Goal: Task Accomplishment & Management: Manage account settings

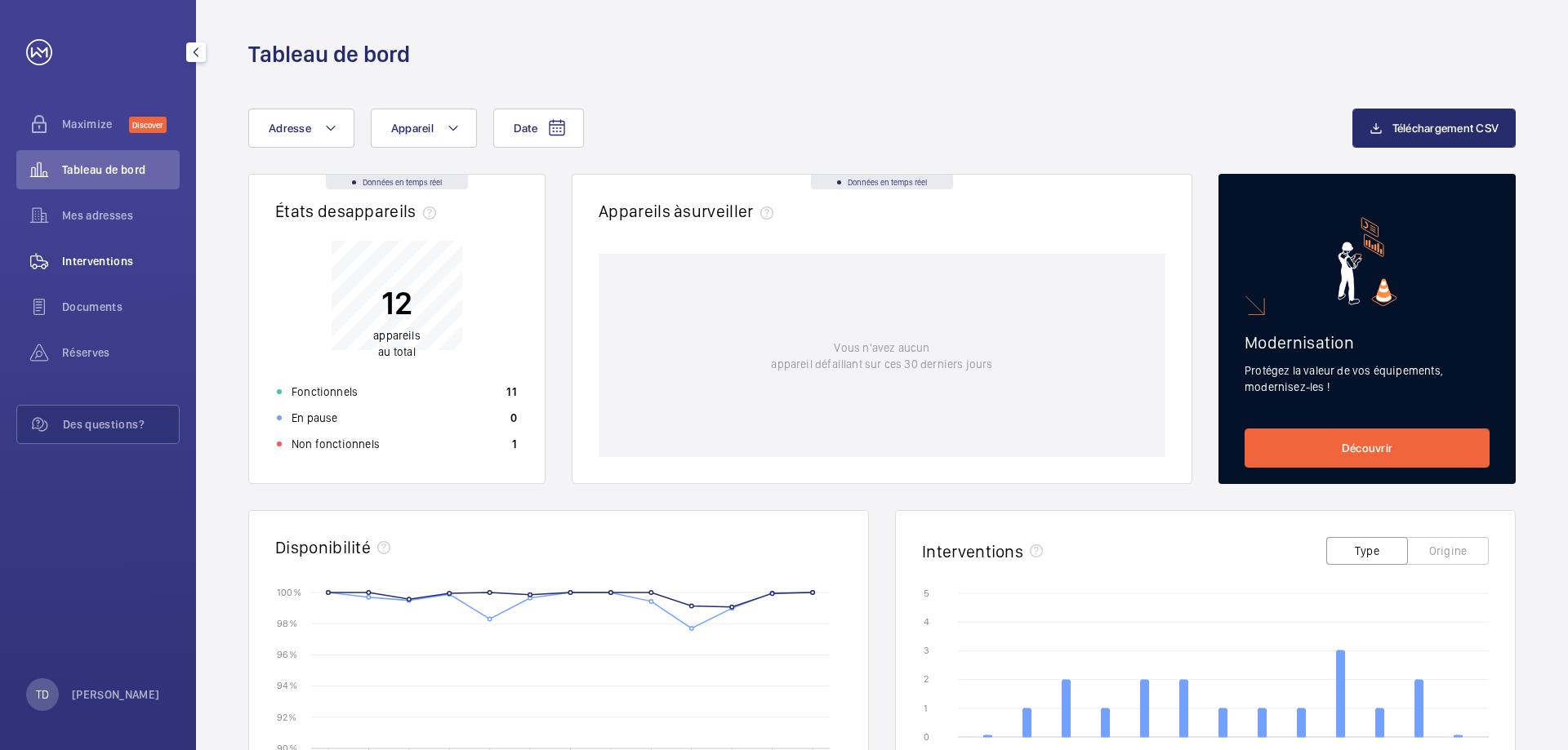
click at [89, 260] on span "Interventions" at bounding box center [120, 261] width 118 height 17
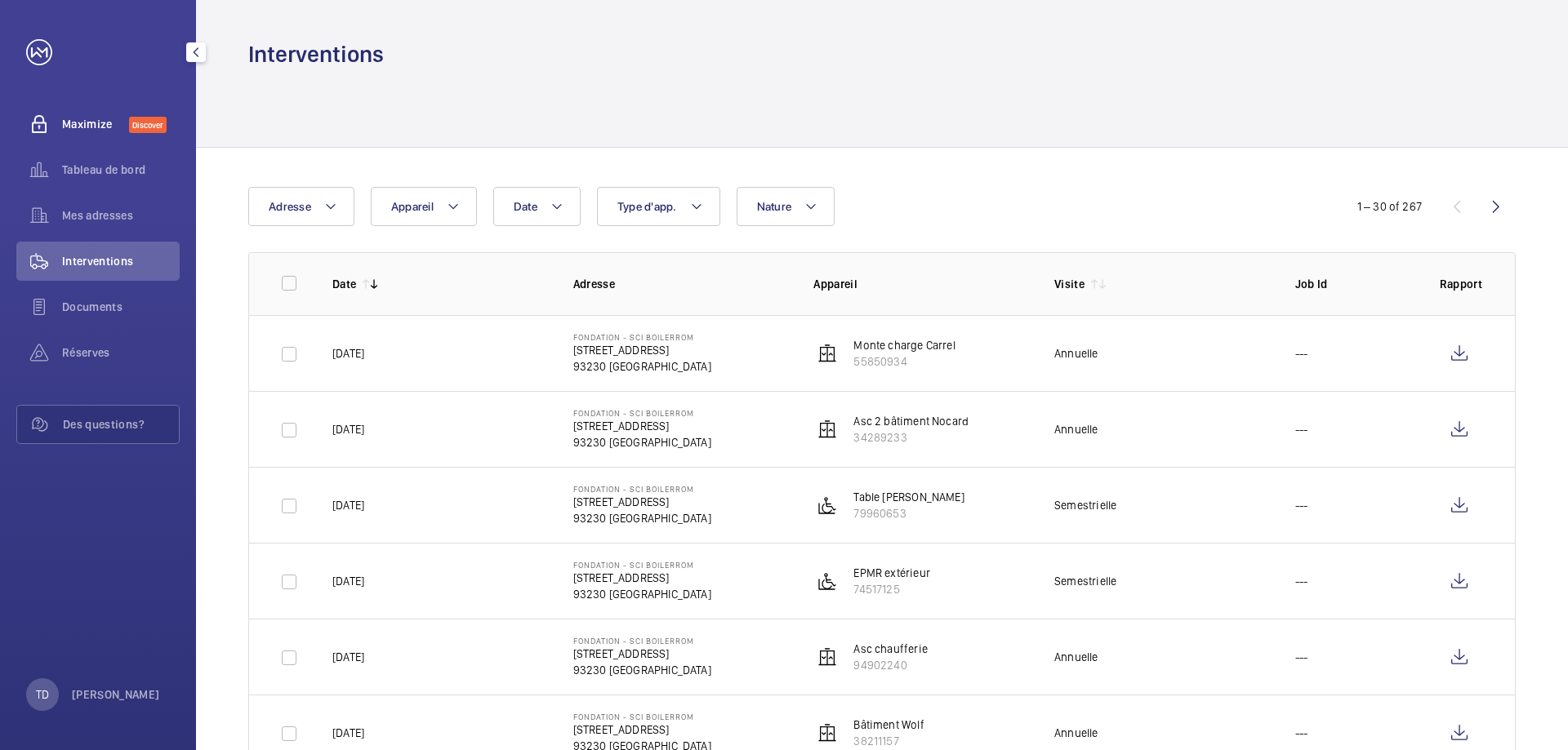
click at [69, 122] on span "Maximize" at bounding box center [96, 123] width 67 height 17
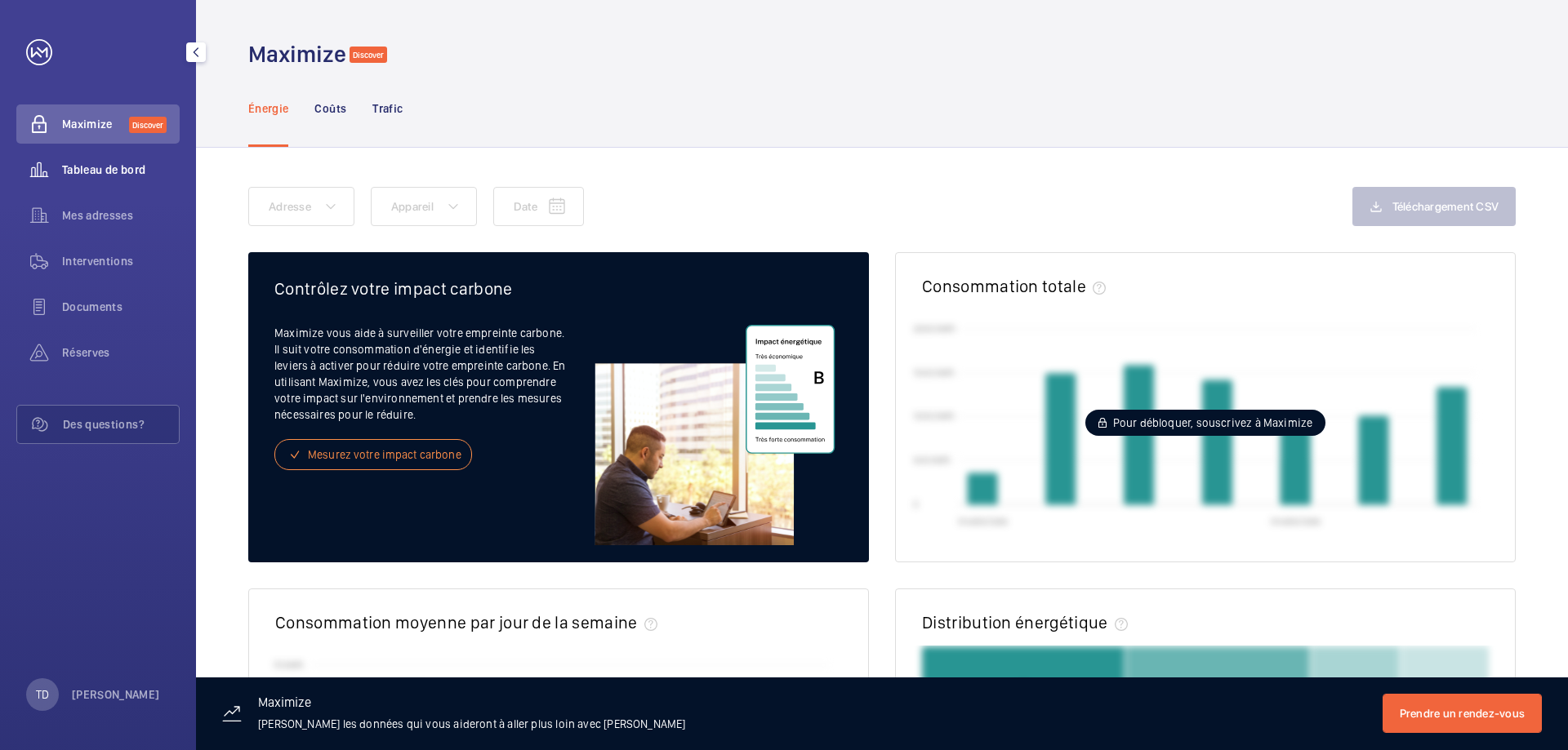
click at [97, 178] on span "Tableau de bord" at bounding box center [120, 170] width 118 height 17
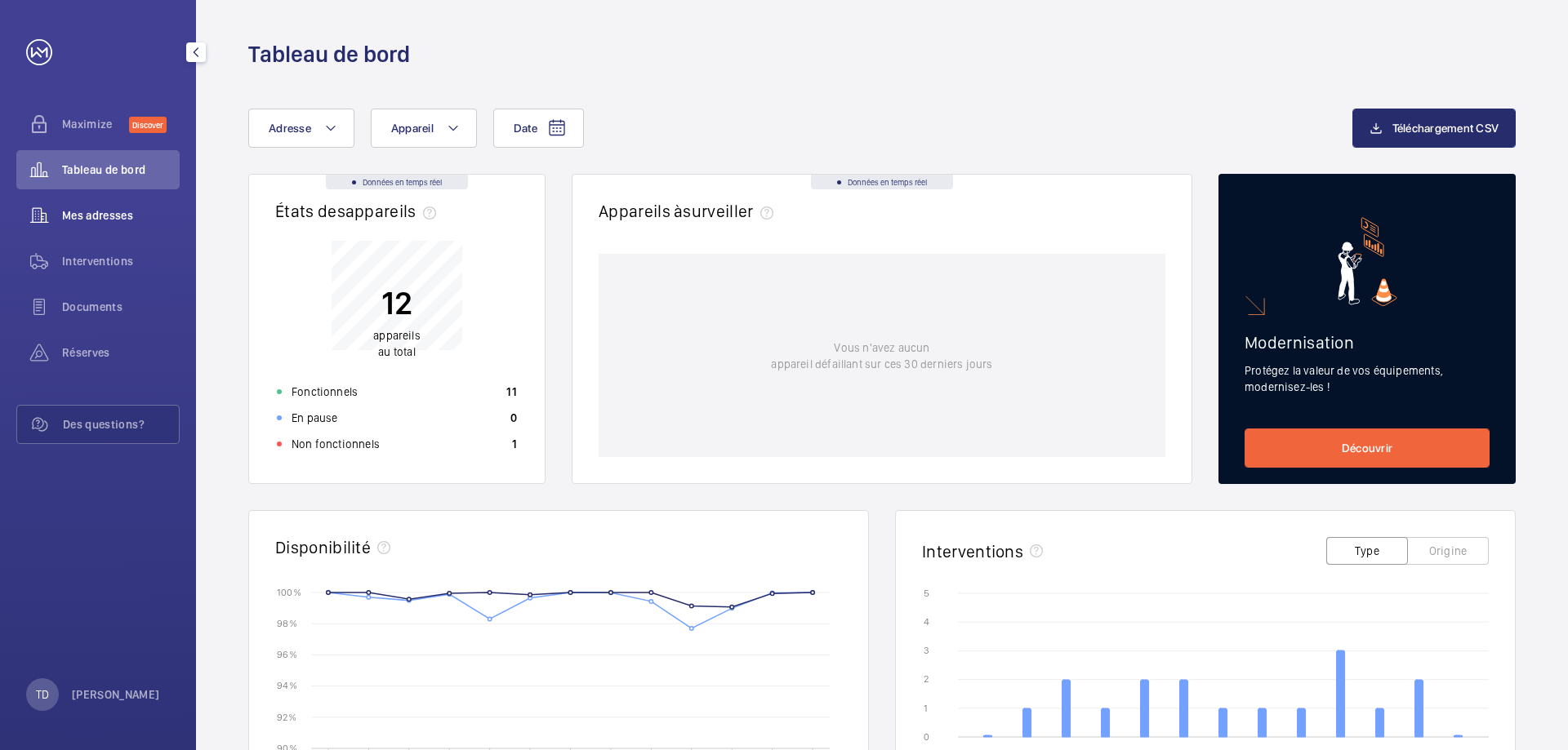
click at [135, 221] on span "Mes adresses" at bounding box center [120, 215] width 118 height 17
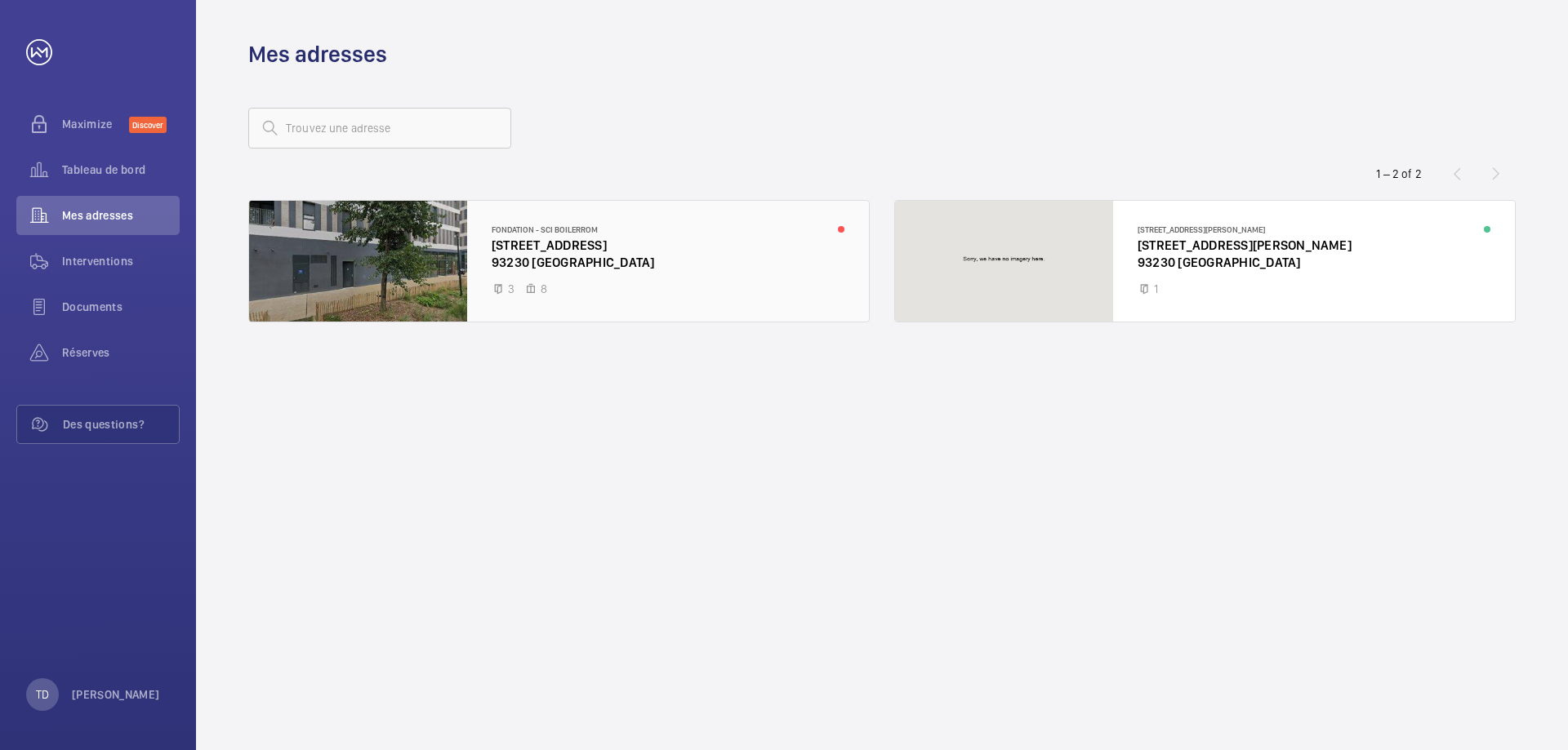
click at [527, 247] on div at bounding box center [559, 262] width 620 height 120
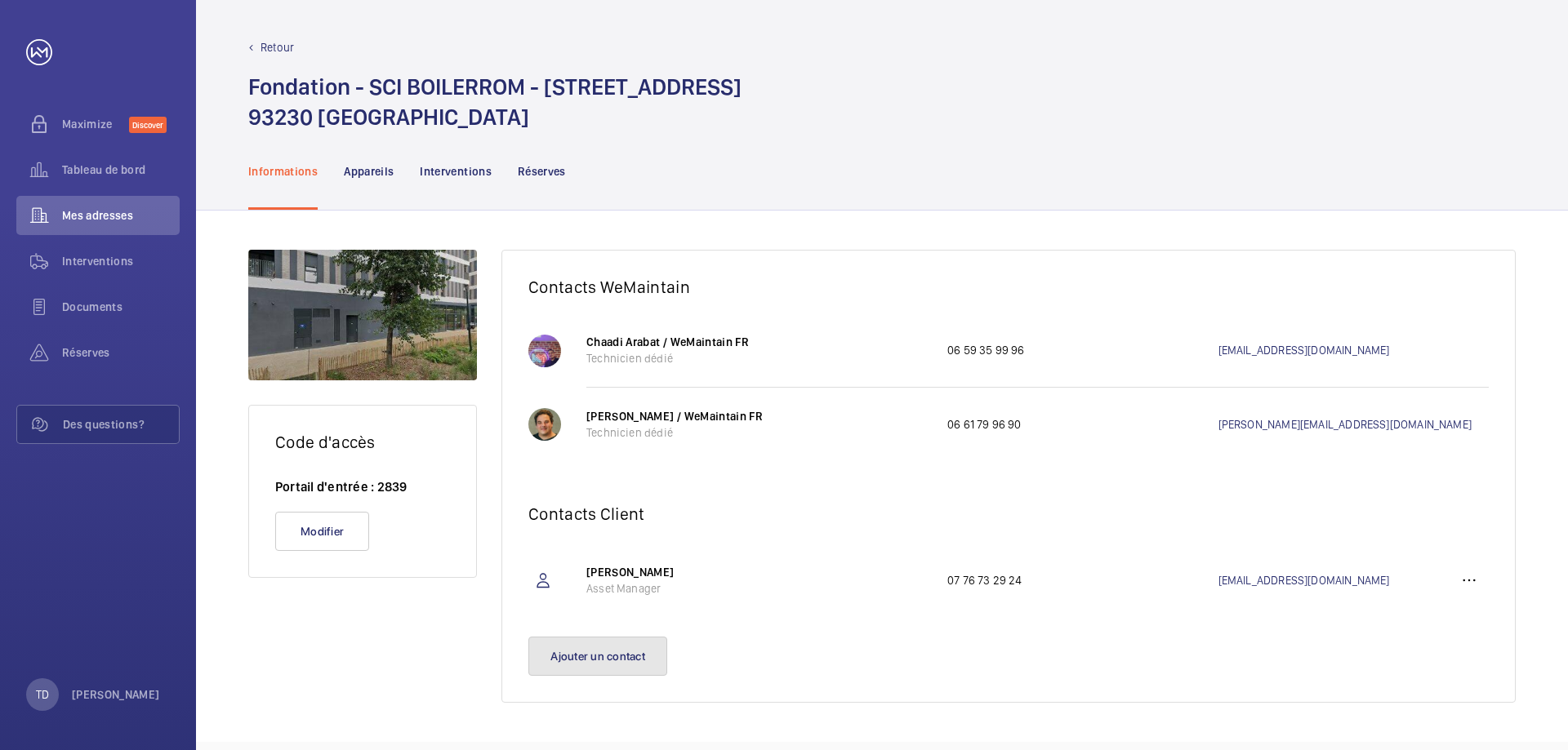
click at [622, 657] on button "Ajouter un contact" at bounding box center [597, 656] width 139 height 39
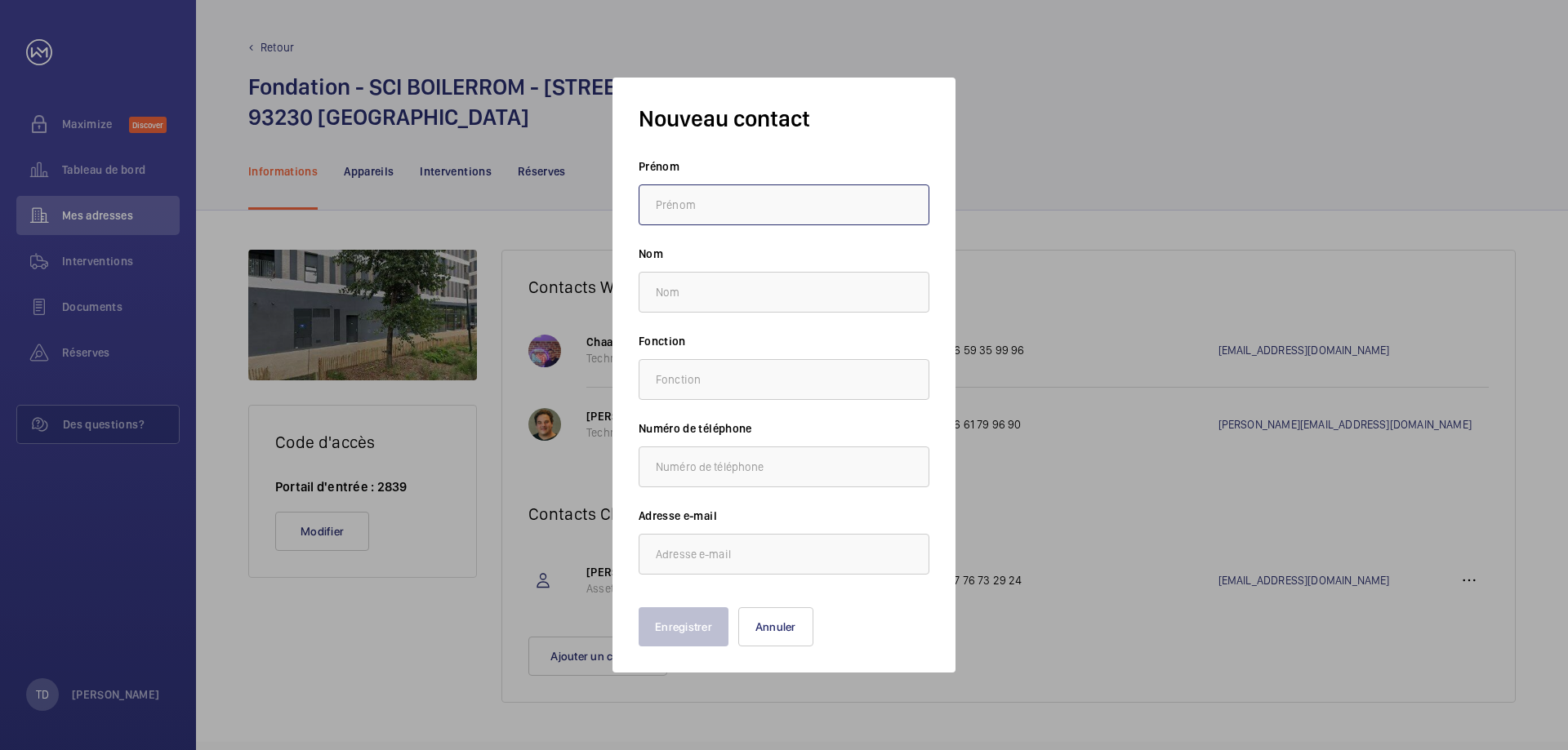
click at [675, 196] on input "text" at bounding box center [784, 204] width 291 height 40
click at [700, 204] on input "text" at bounding box center [784, 204] width 291 height 40
type input "[PERSON_NAME]"
click at [693, 289] on input "text" at bounding box center [784, 292] width 291 height 40
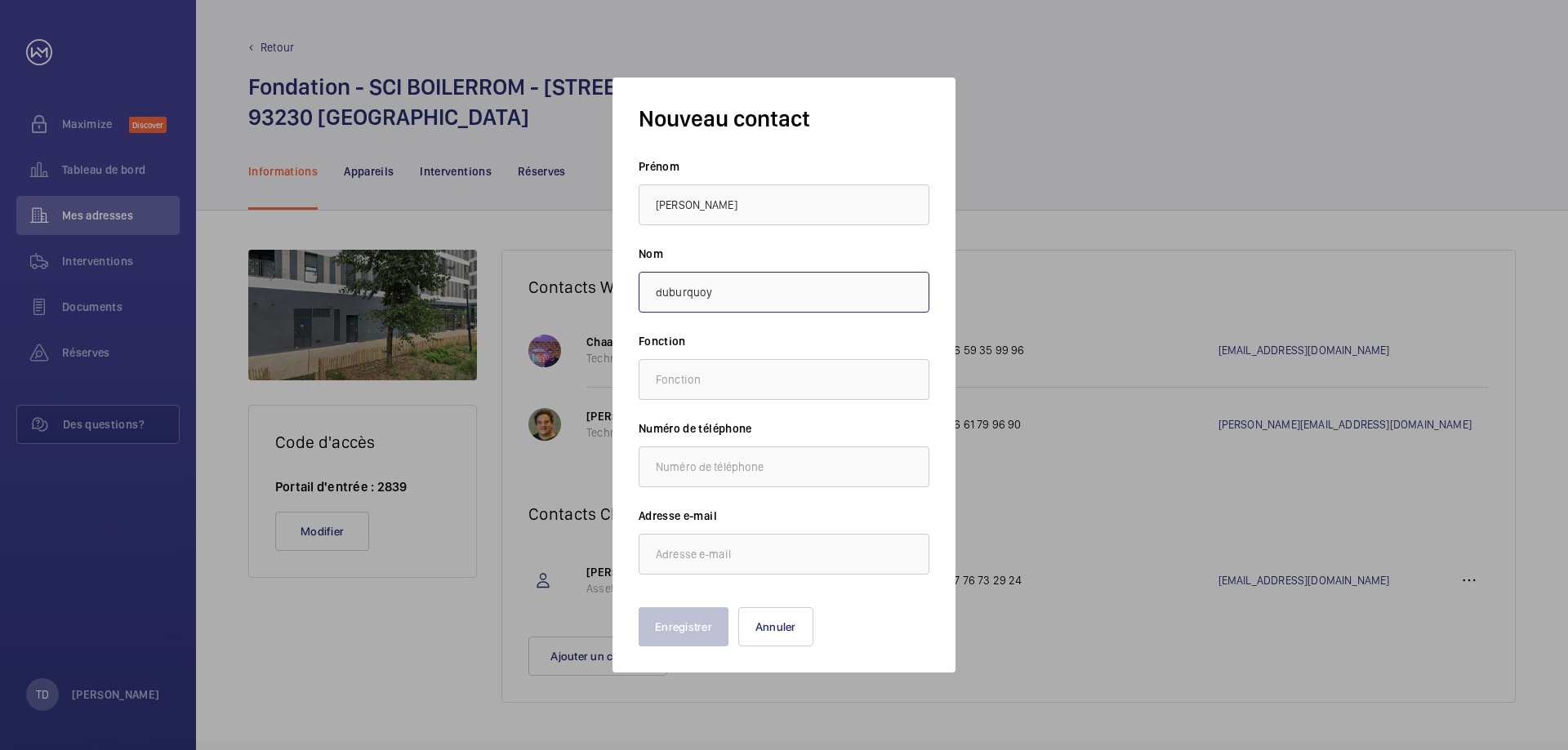
type input "duburquoy"
click at [693, 375] on input "text" at bounding box center [784, 379] width 291 height 40
type input "asset manager"
click at [674, 459] on input "text" at bounding box center [784, 467] width 291 height 40
click at [683, 459] on input "text" at bounding box center [784, 467] width 291 height 40
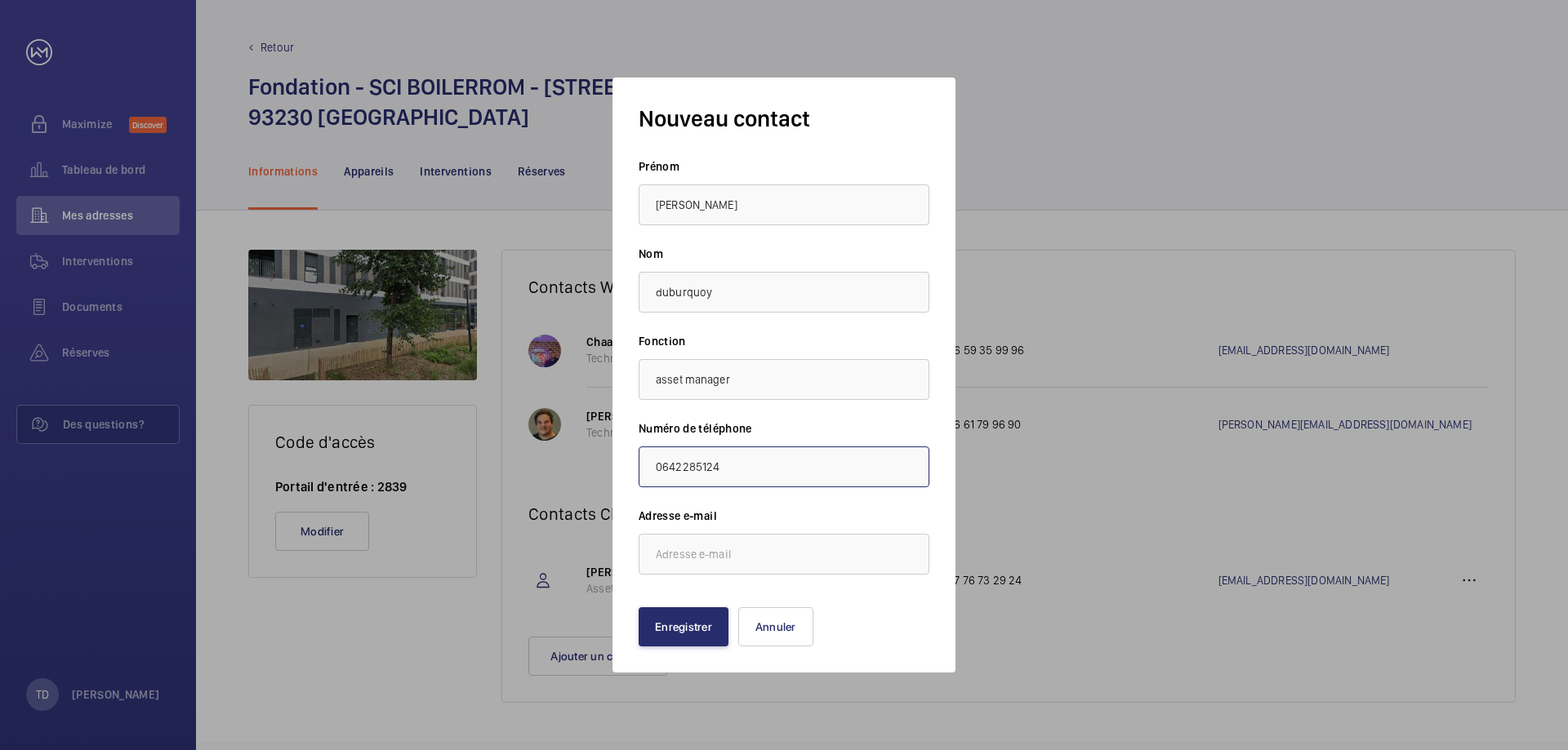
type input "0642285124"
click at [704, 561] on input "email" at bounding box center [784, 554] width 291 height 40
type input "t"
click at [772, 557] on input "email" at bounding box center [784, 554] width 291 height 40
paste input "[PERSON_NAME][EMAIL_ADDRESS][DOMAIN_NAME]"
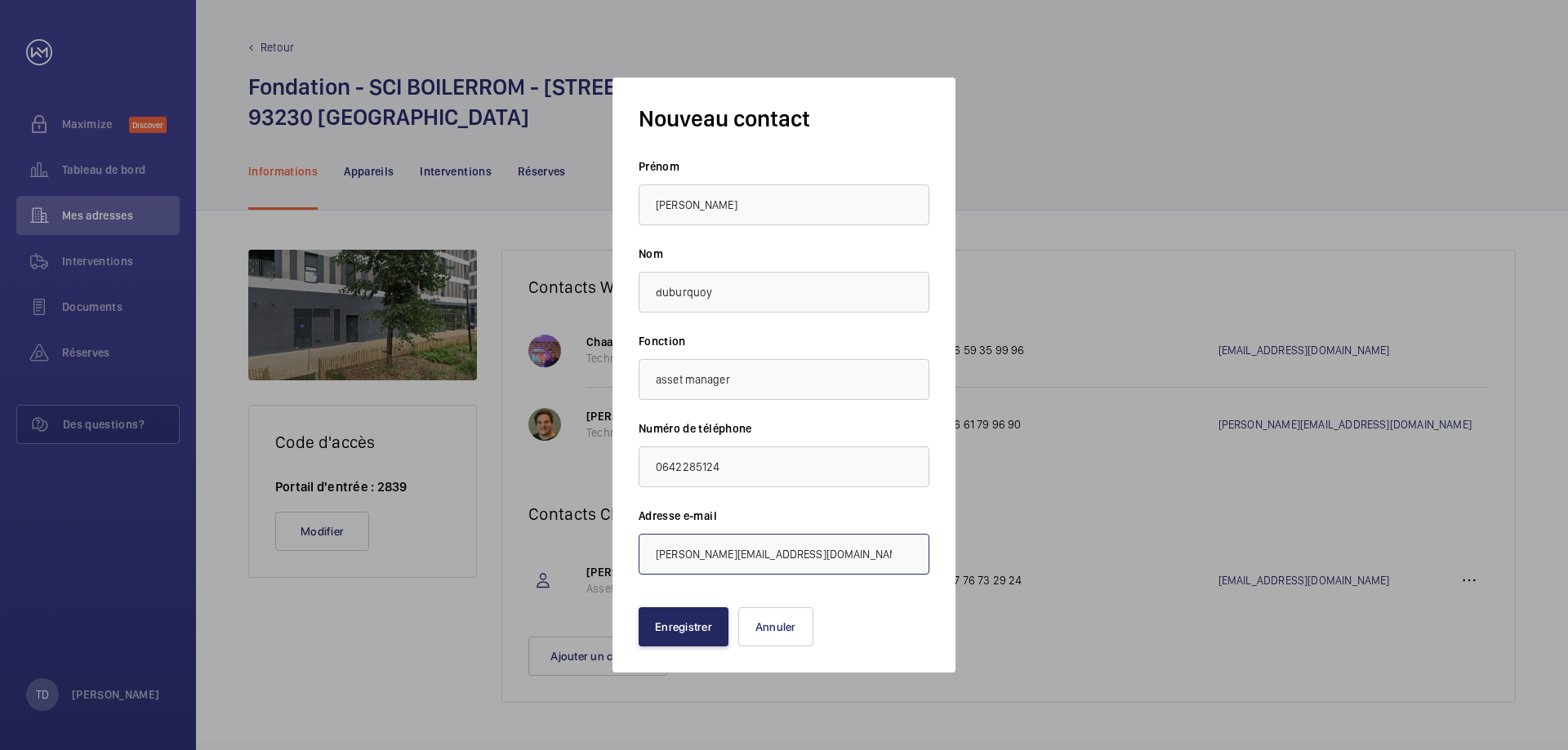
type input "[PERSON_NAME][EMAIL_ADDRESS][DOMAIN_NAME]"
click at [692, 622] on button "Enregistrer" at bounding box center [683, 628] width 90 height 39
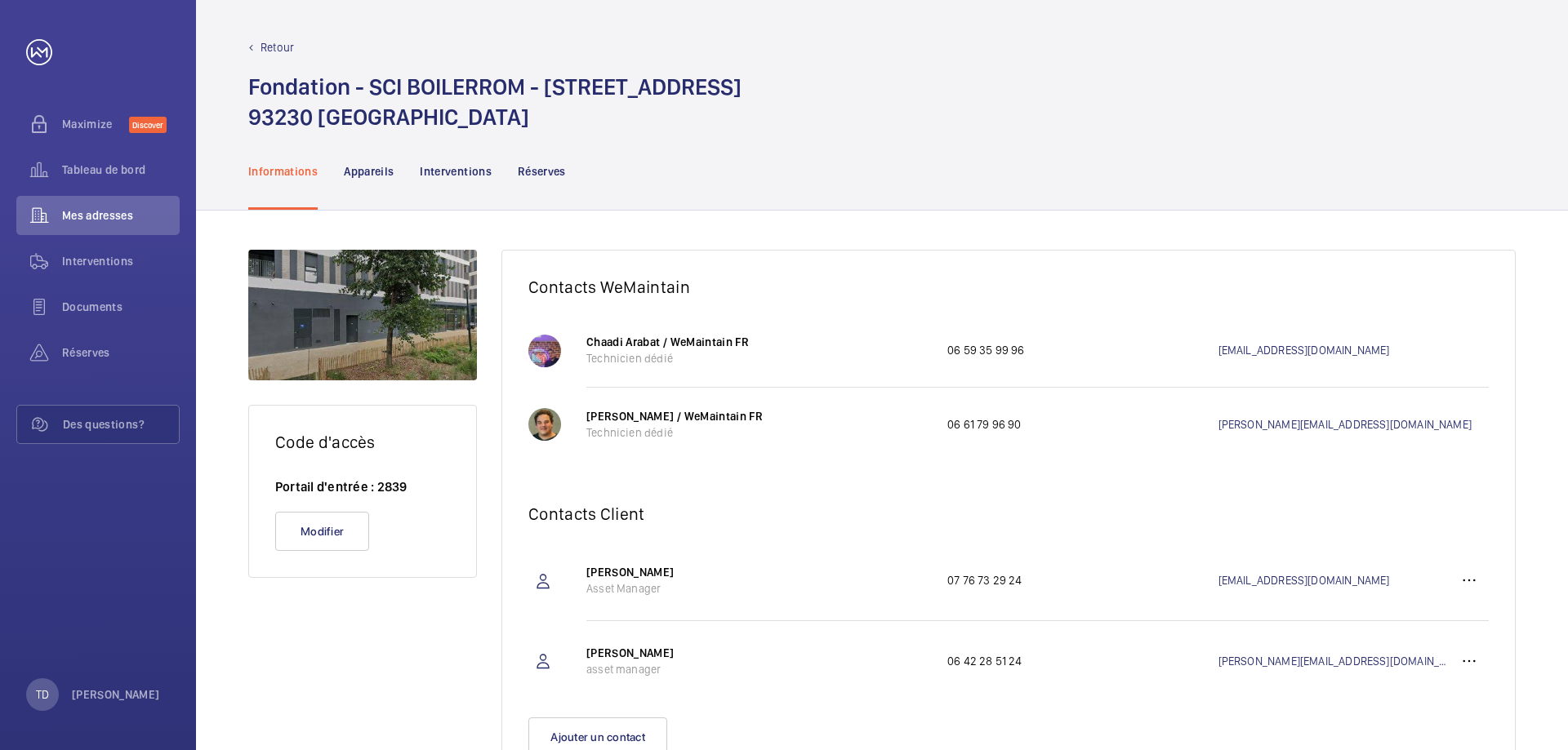
scroll to position [73, 0]
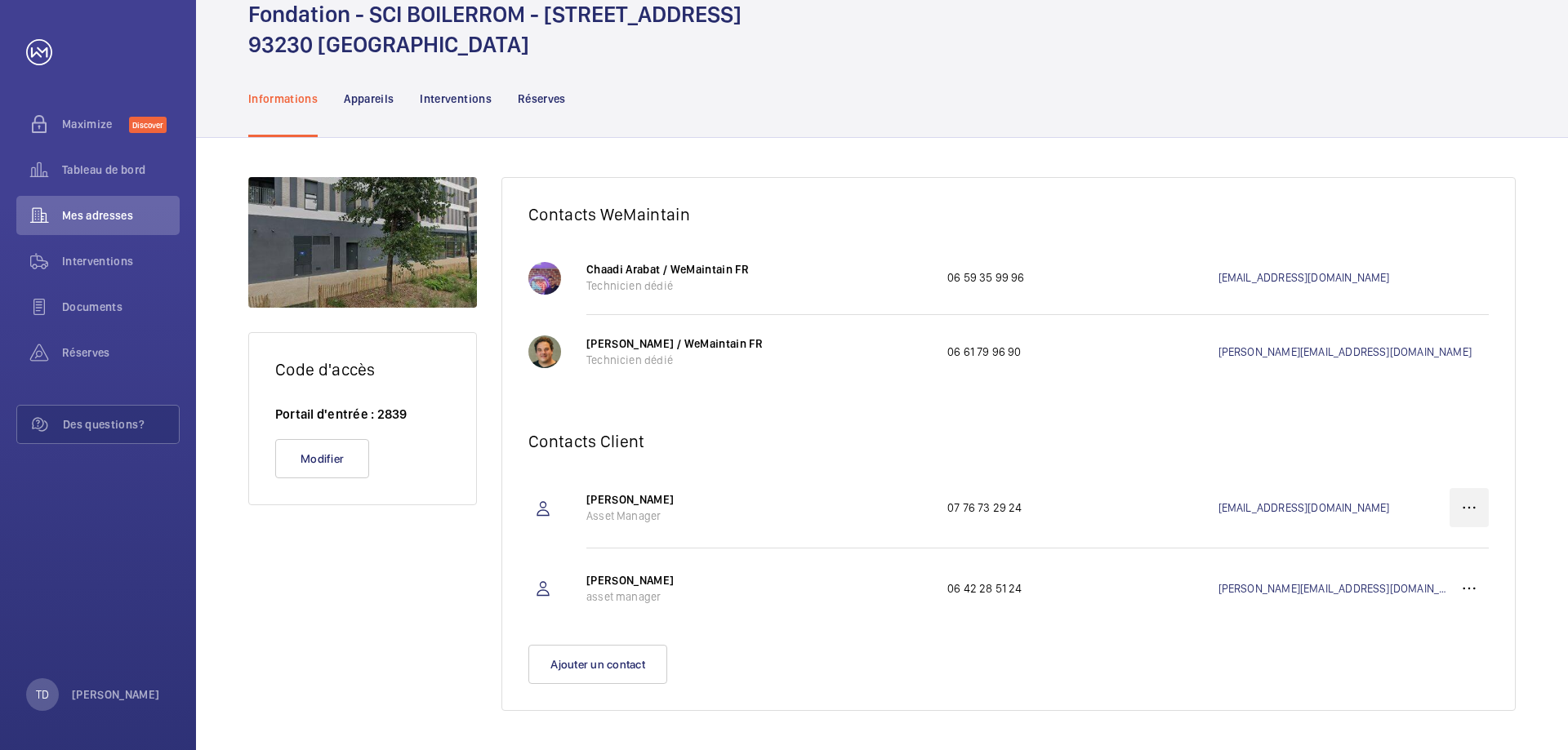
click at [1474, 513] on wm-front-icon-button at bounding box center [1470, 508] width 39 height 39
click at [1427, 593] on p "Supprimer" at bounding box center [1440, 588] width 64 height 17
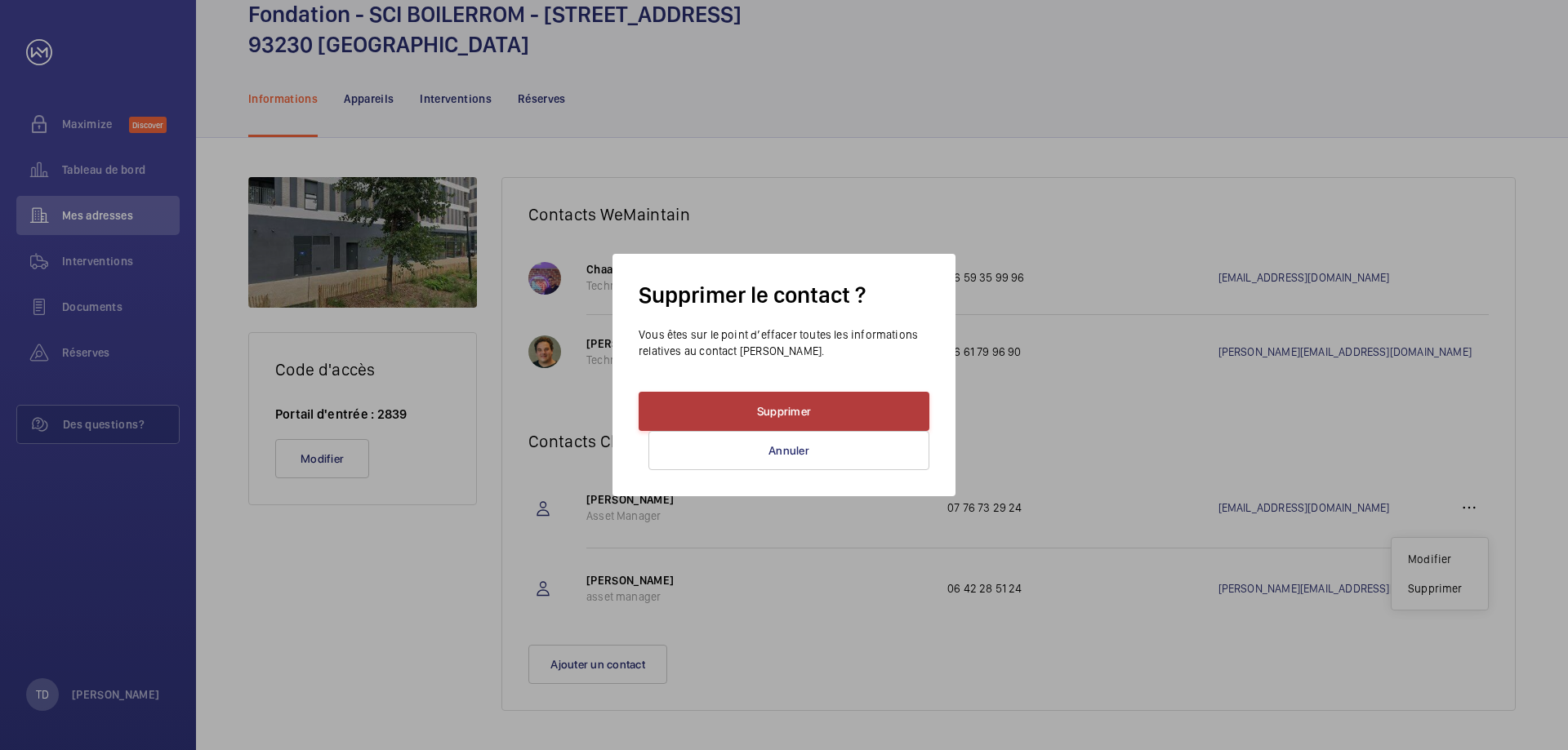
click at [761, 409] on button "Supprimer" at bounding box center [784, 412] width 291 height 39
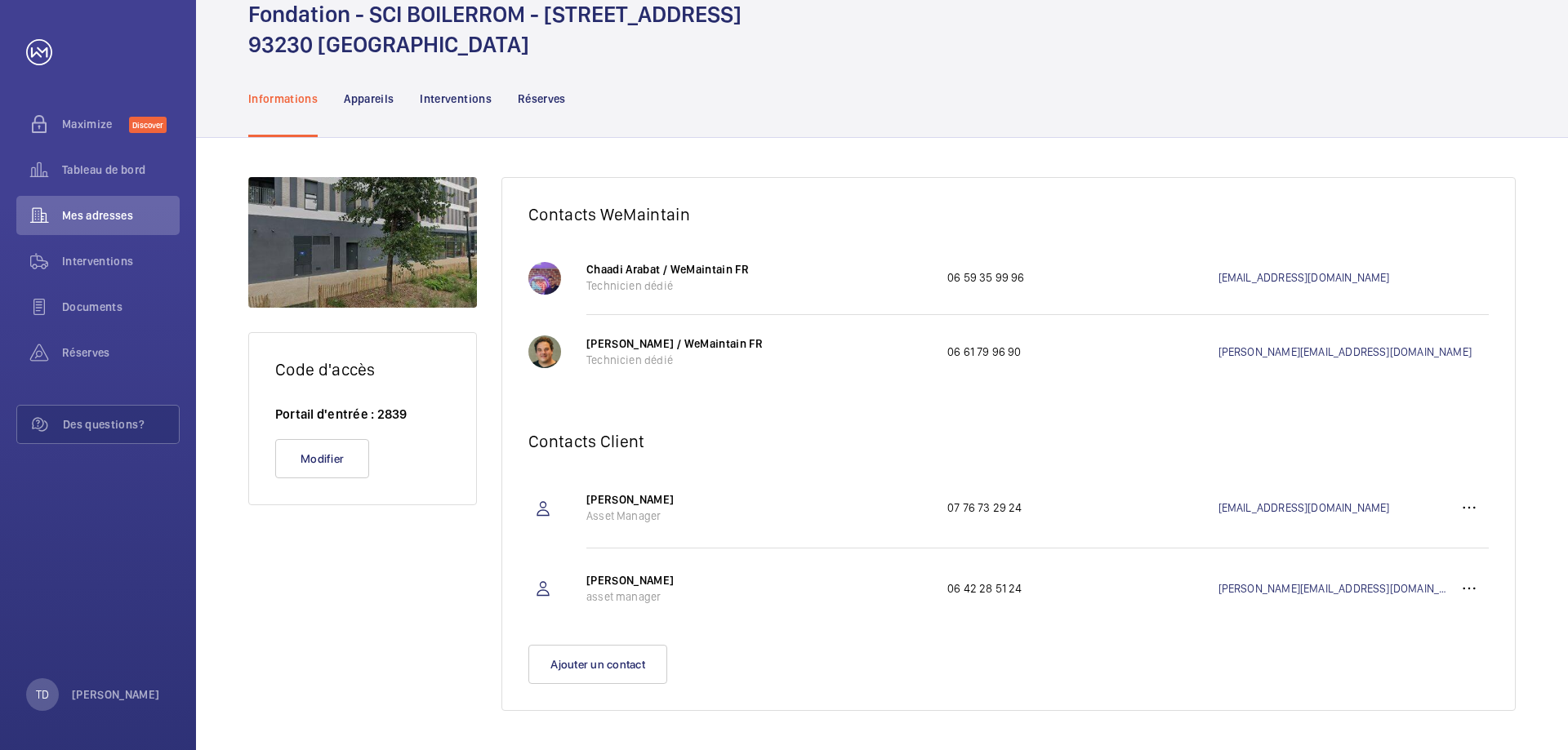
scroll to position [0, 0]
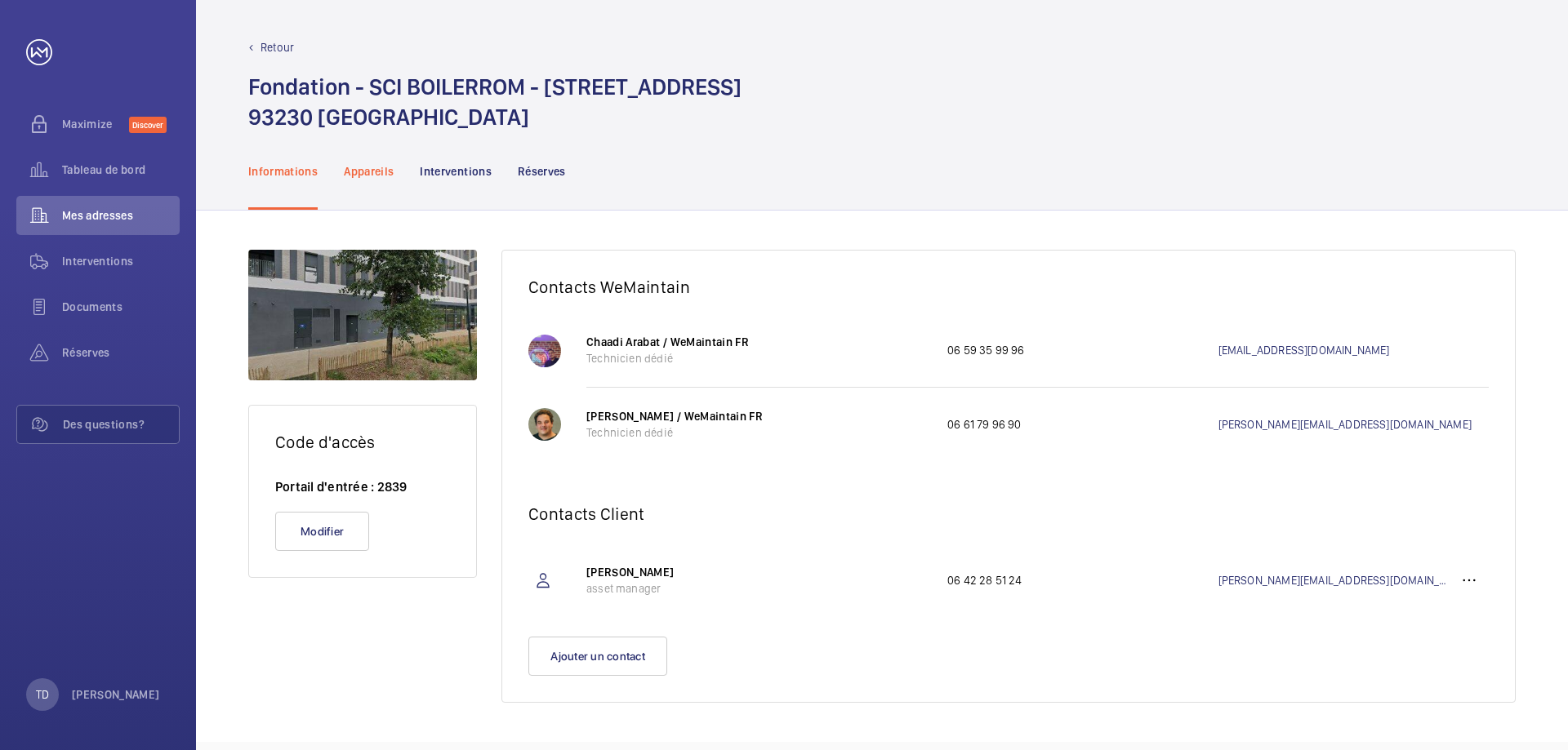
click at [371, 182] on div "Appareils" at bounding box center [368, 171] width 49 height 78
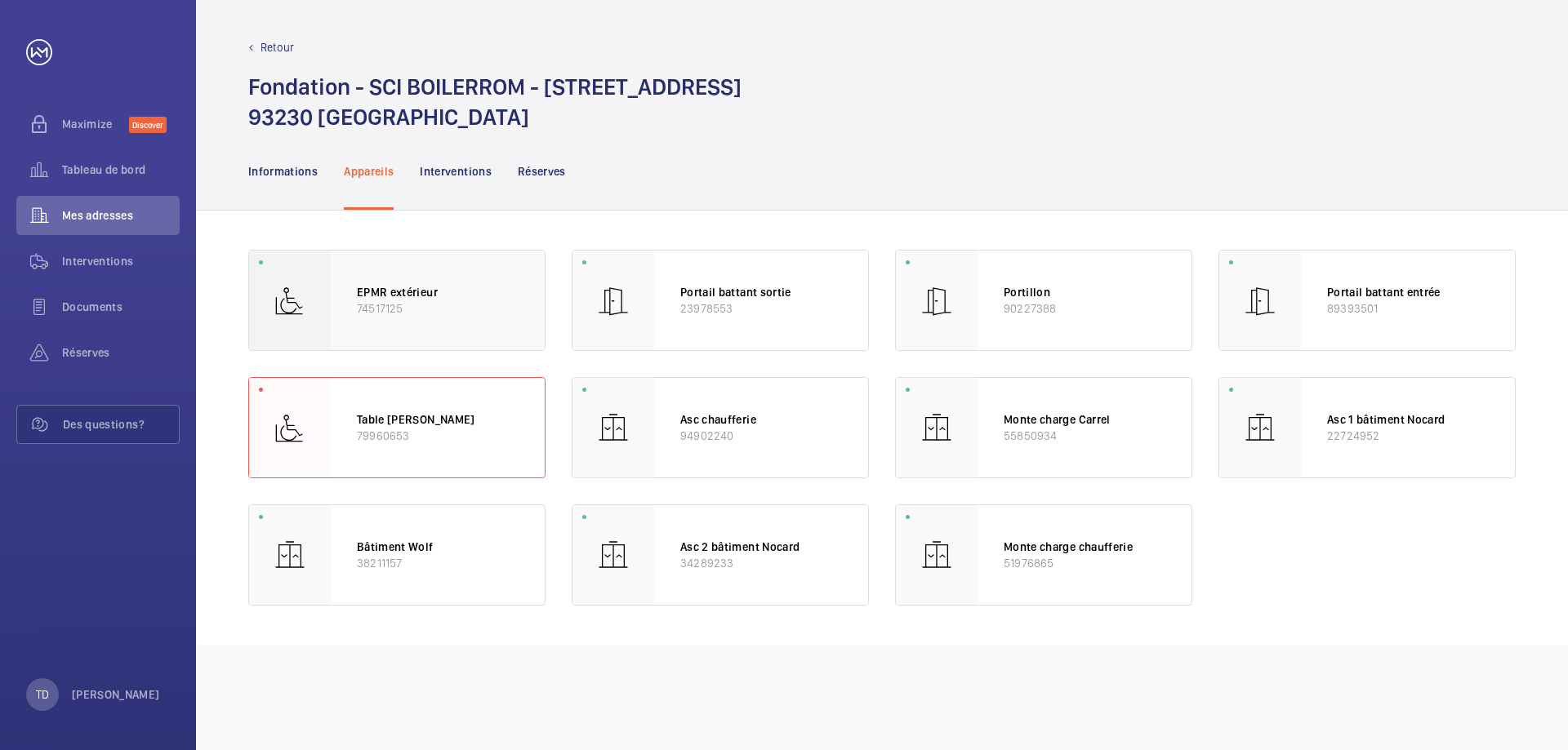
click at [431, 305] on p "74517125" at bounding box center [438, 308] width 162 height 17
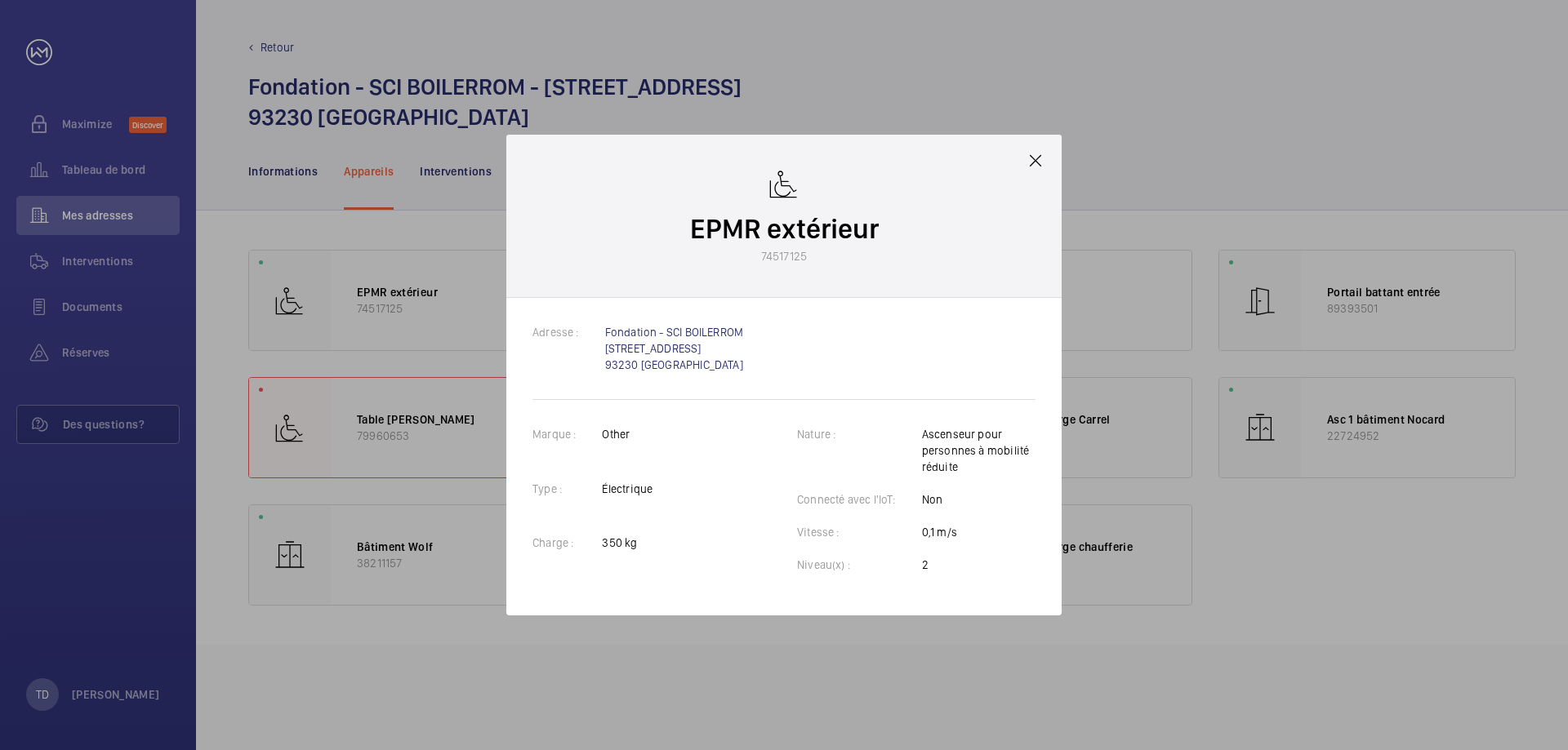
click at [1025, 166] on div "EPMR extérieur 74517125" at bounding box center [784, 216] width 556 height 163
click at [1036, 156] on mat-icon at bounding box center [1036, 161] width 20 height 20
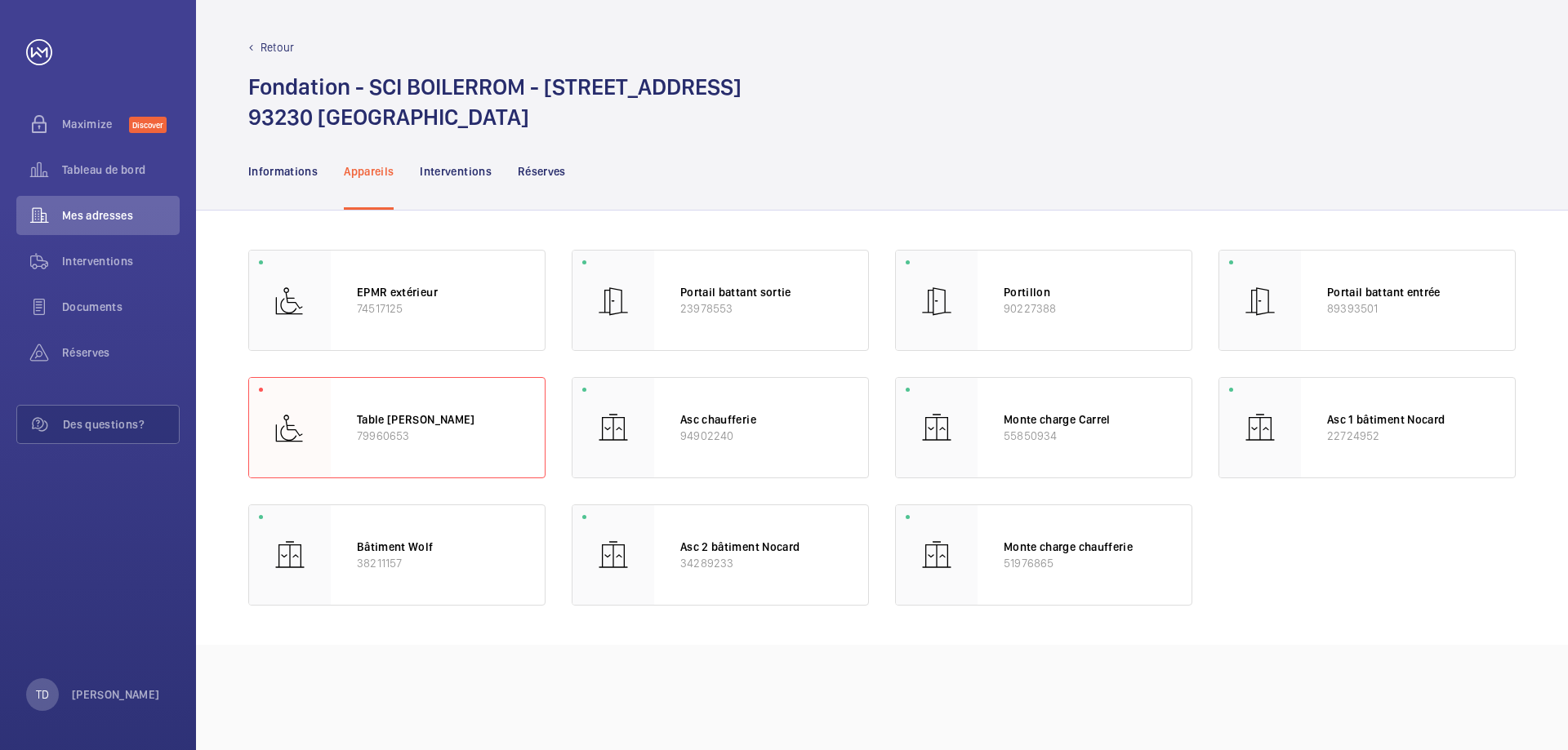
click at [474, 186] on div "Interventions" at bounding box center [455, 171] width 72 height 78
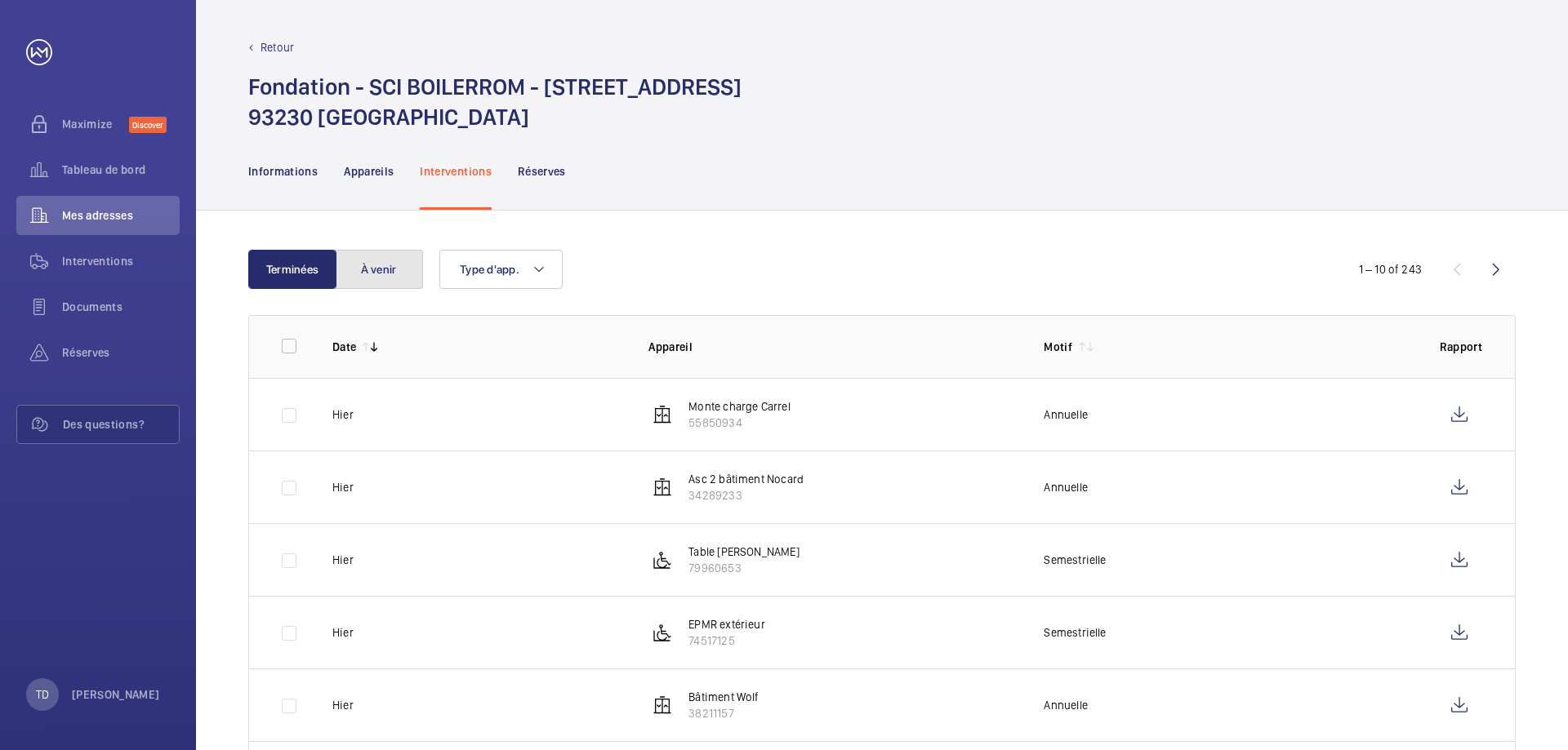
click at [383, 271] on button "À venir" at bounding box center [378, 269] width 88 height 39
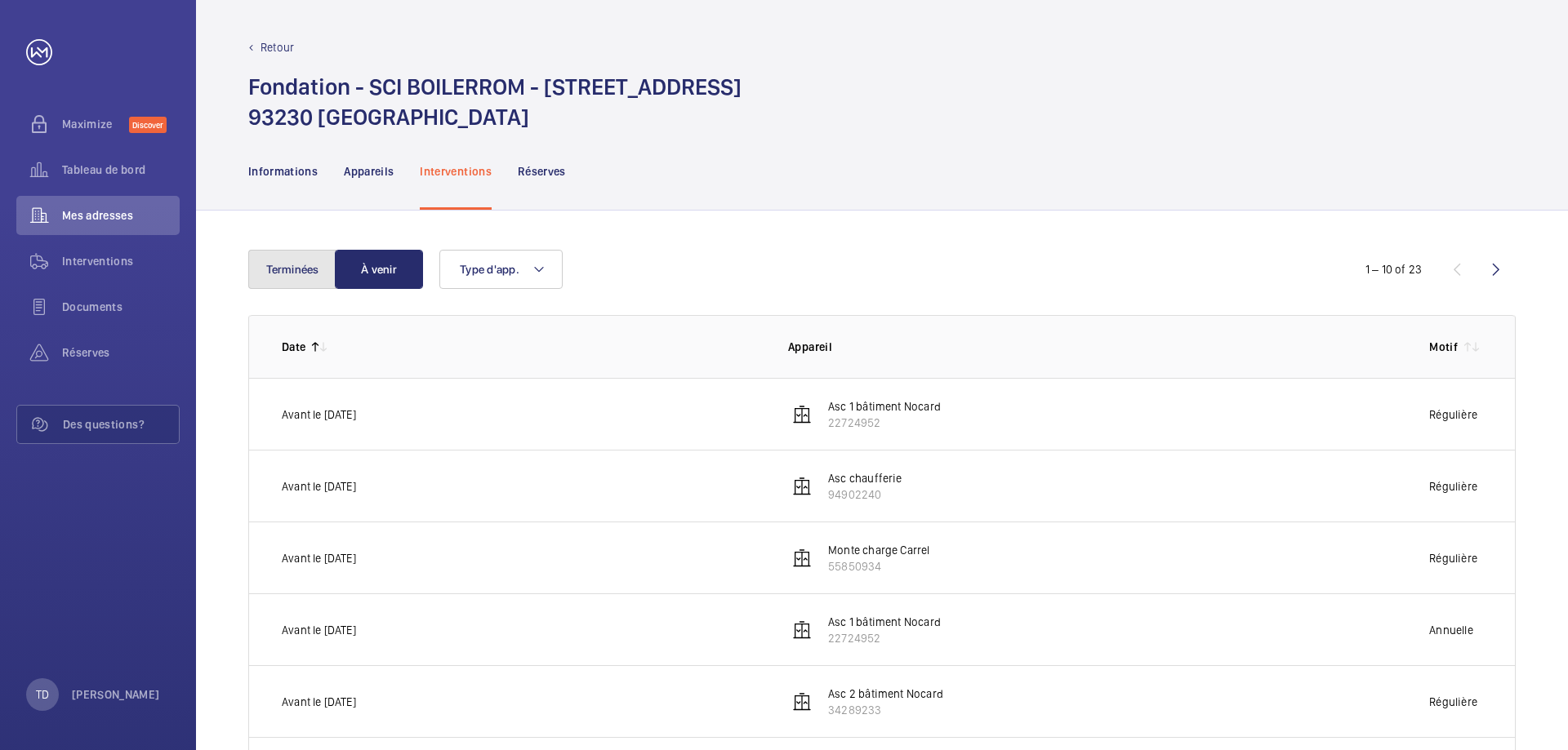
click at [269, 258] on button "Terminées" at bounding box center [292, 269] width 88 height 39
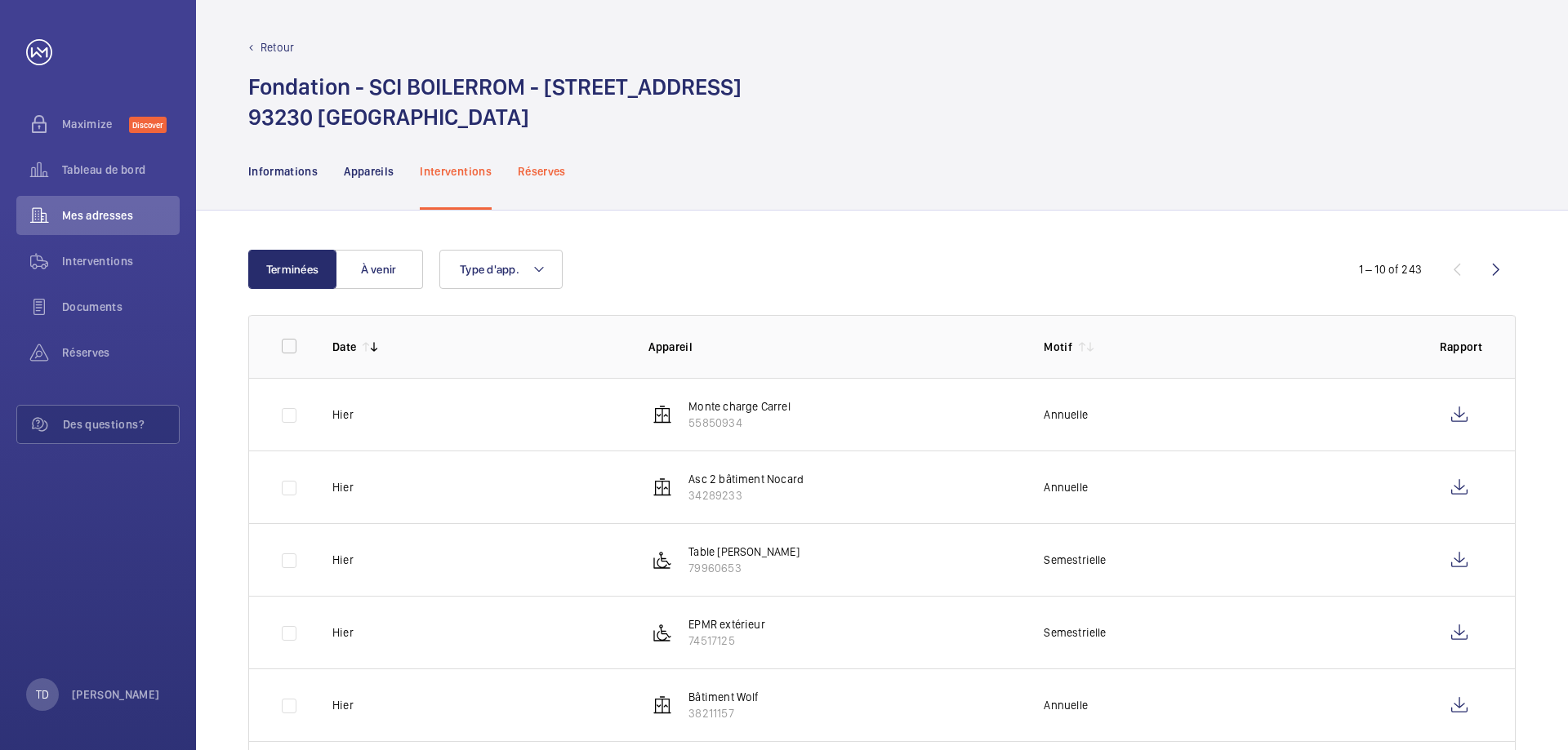
click at [552, 166] on p "Réserves" at bounding box center [542, 171] width 48 height 17
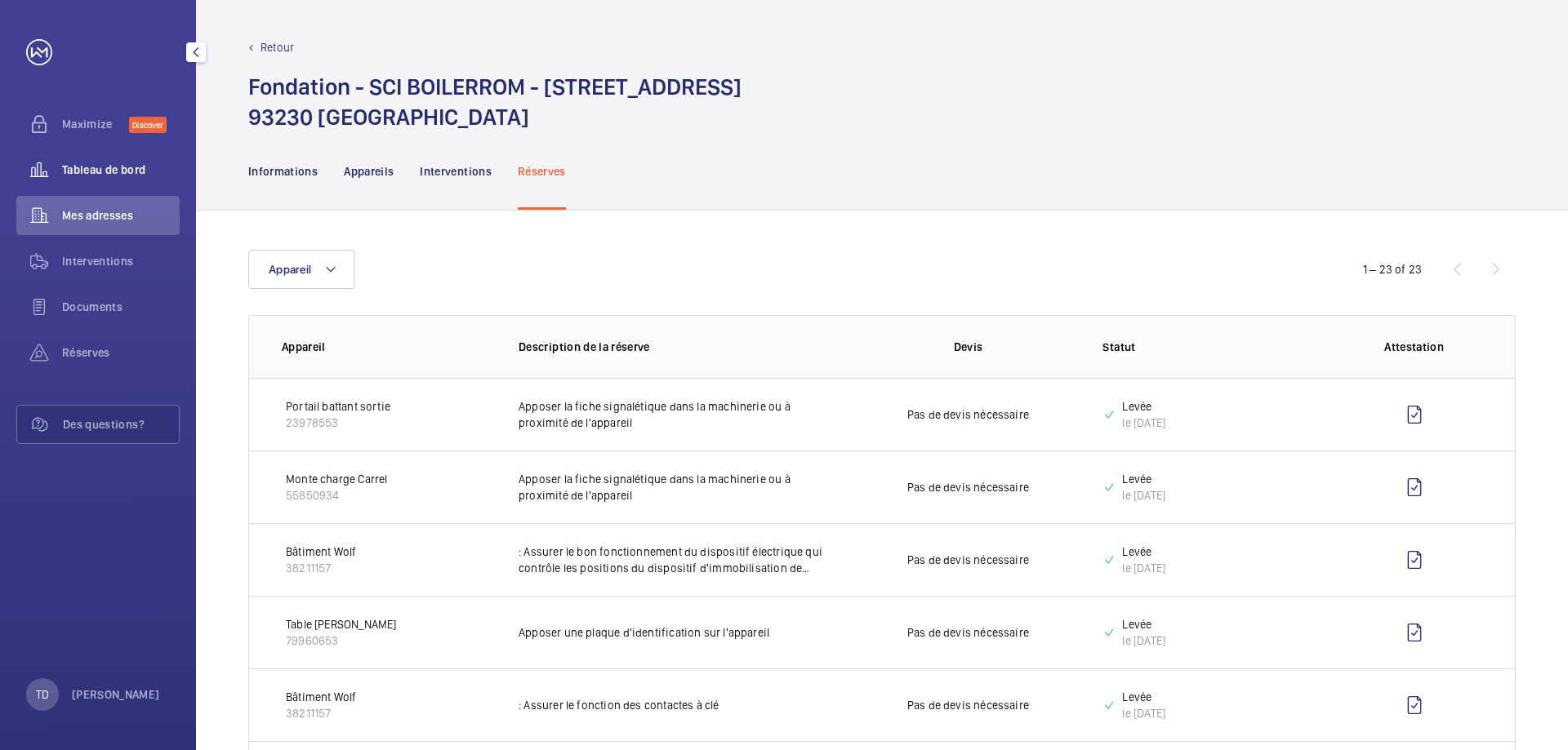
click at [85, 159] on div "Tableau de bord" at bounding box center [98, 170] width 163 height 39
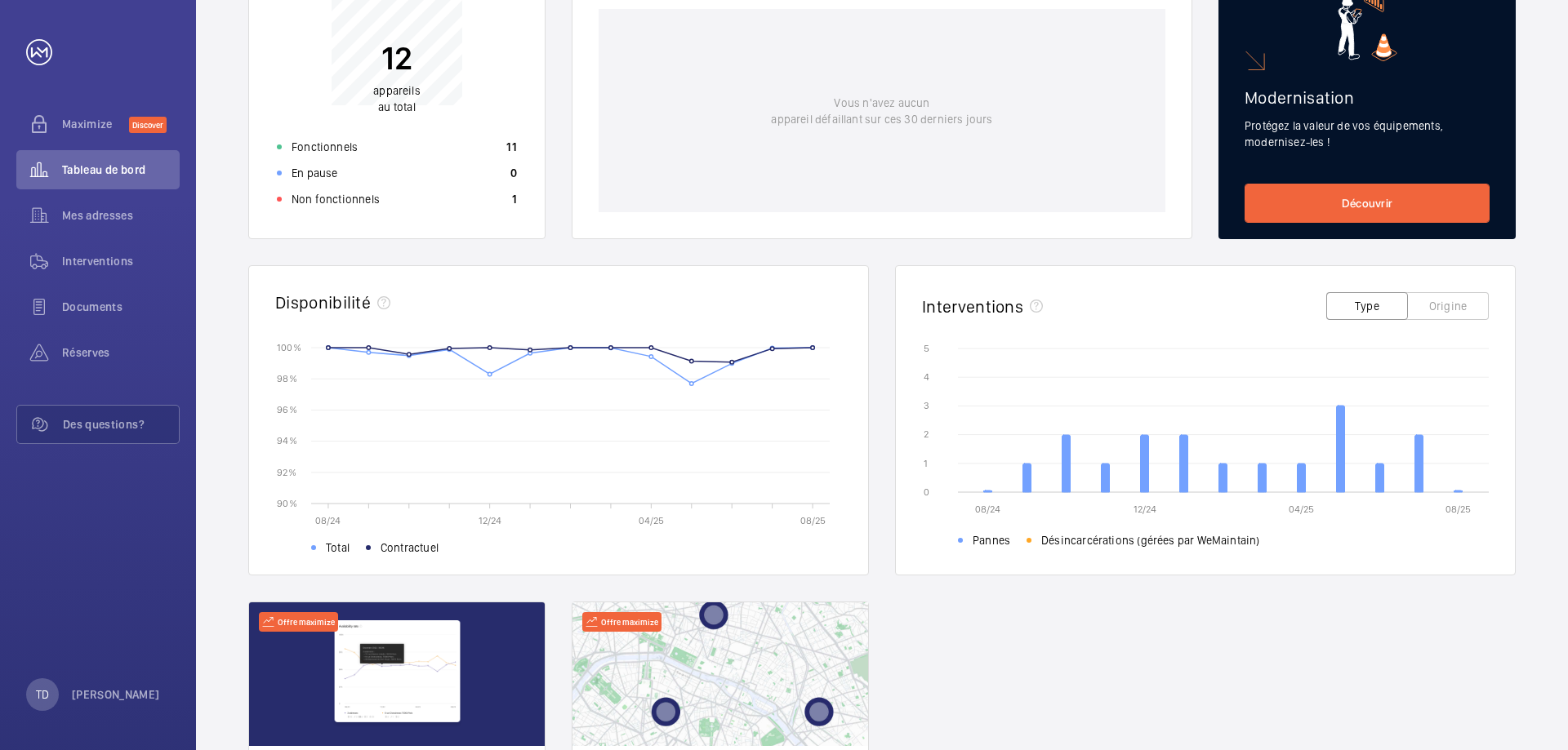
scroll to position [446, 0]
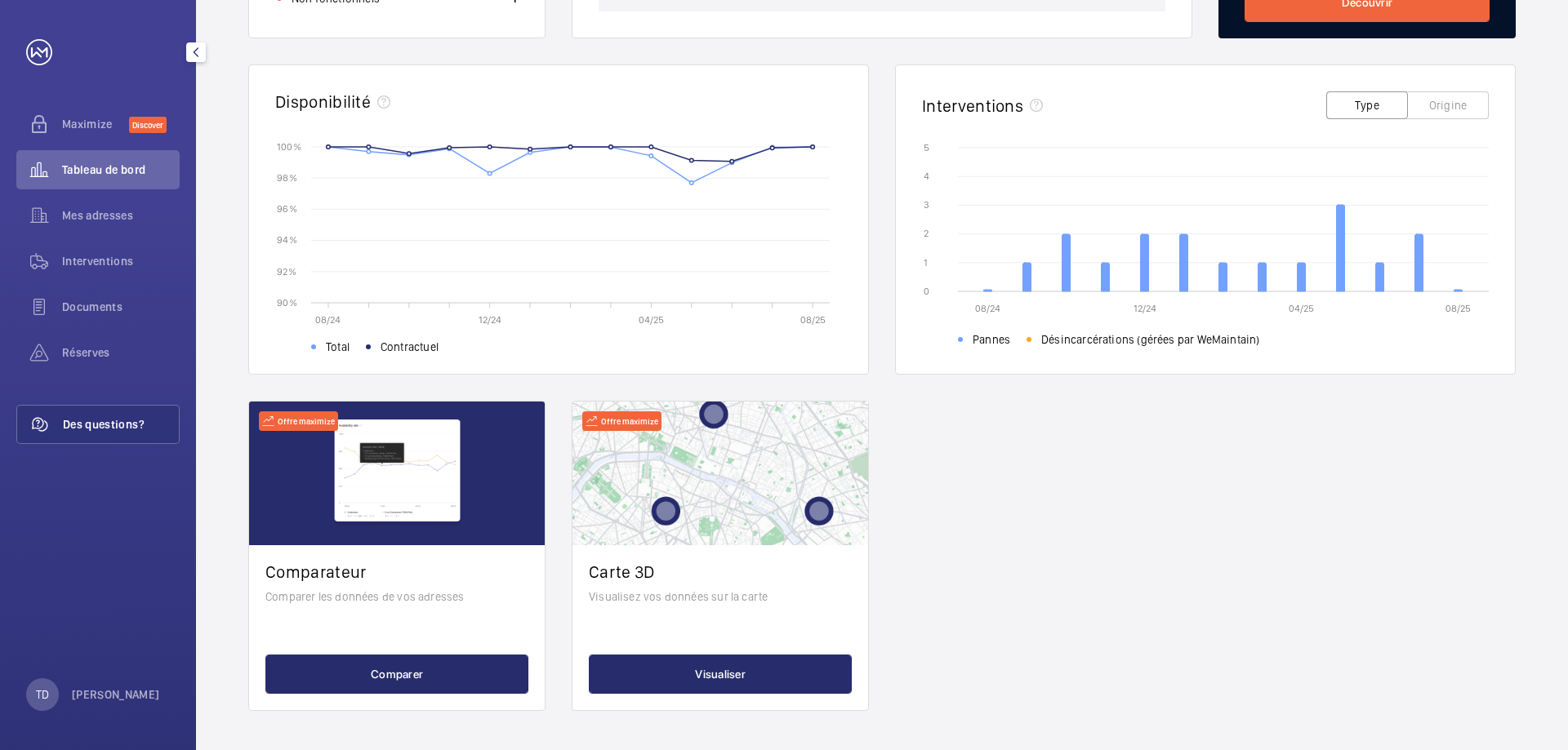
click at [76, 420] on span "Des questions?" at bounding box center [120, 424] width 116 height 17
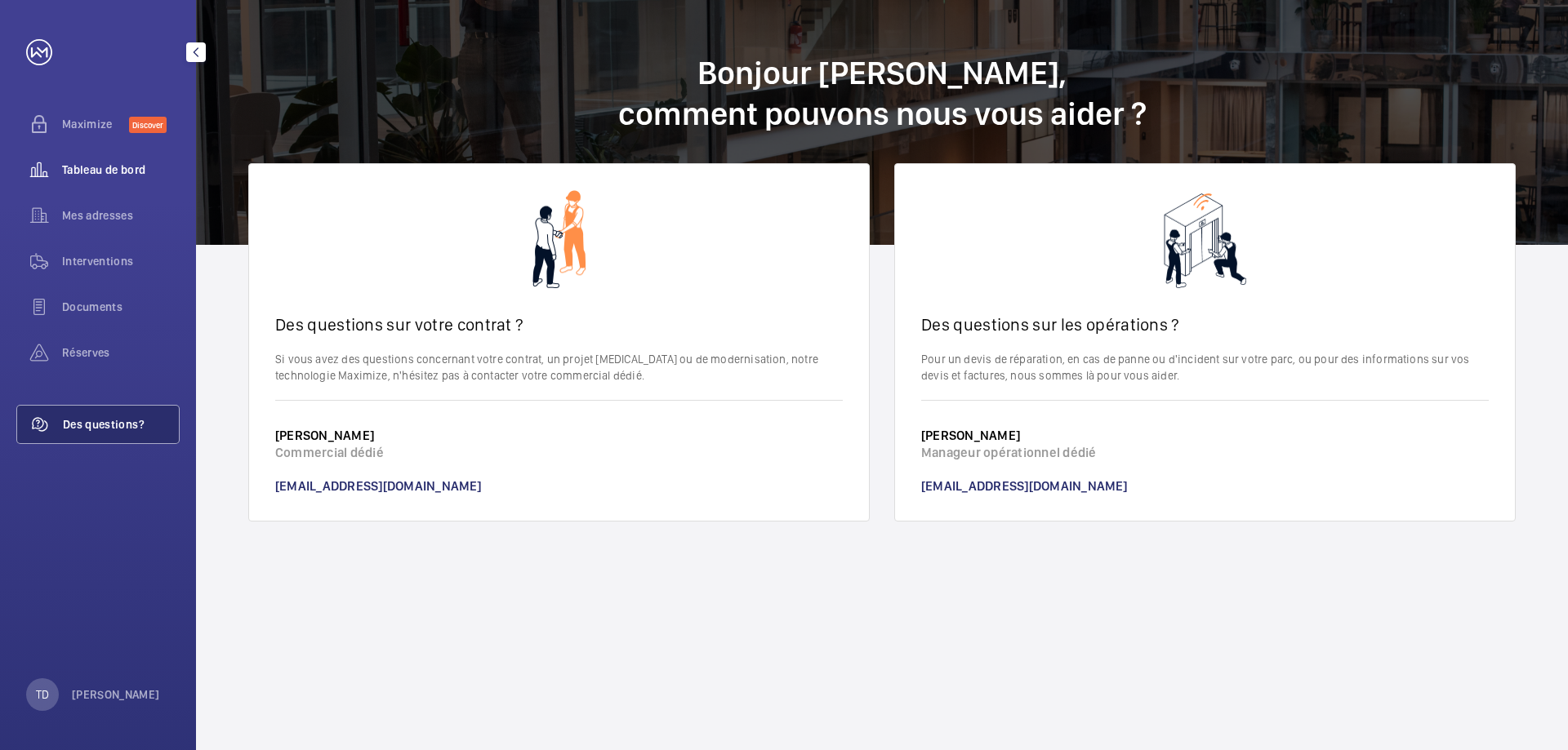
click at [116, 173] on span "Tableau de bord" at bounding box center [120, 170] width 118 height 17
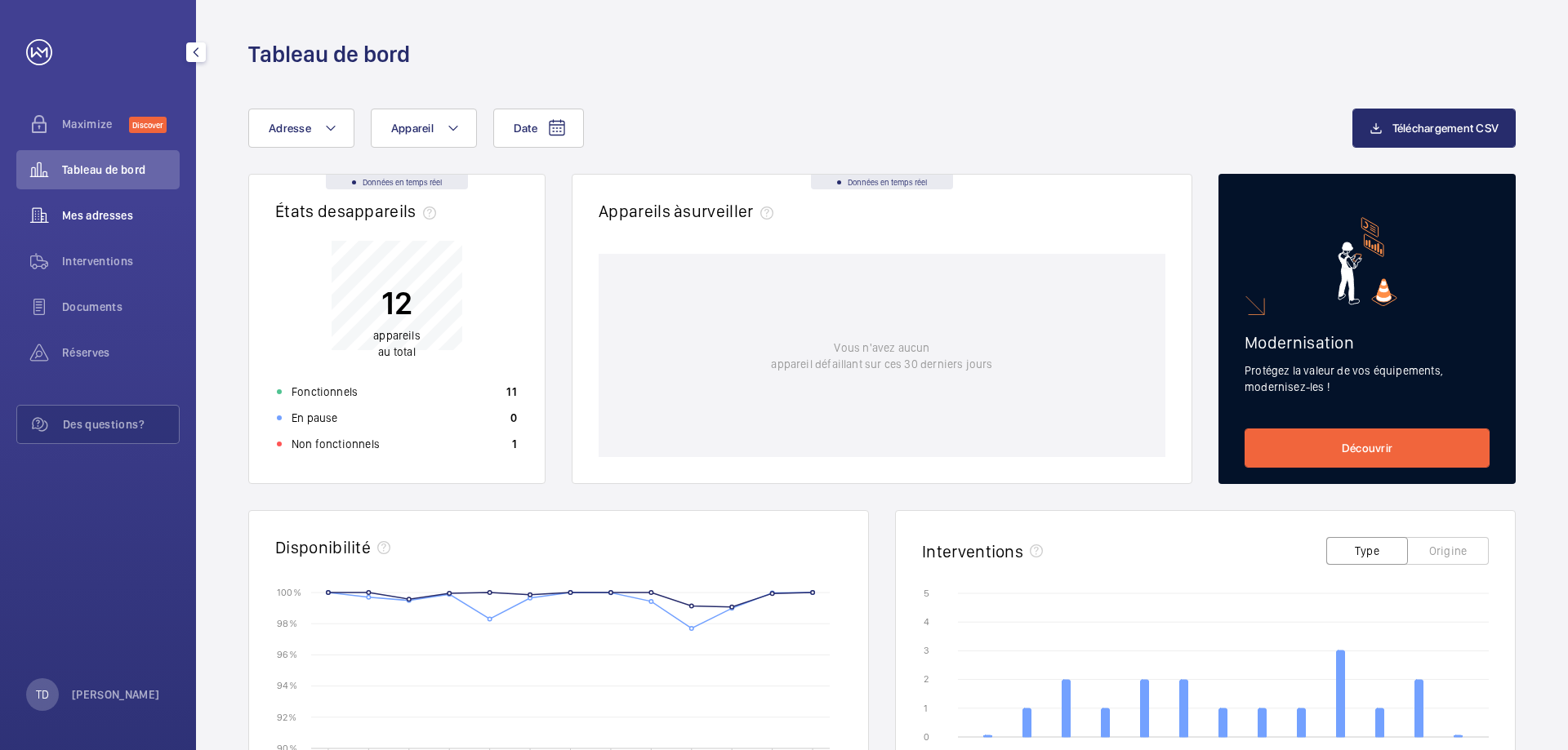
click at [102, 212] on span "Mes adresses" at bounding box center [120, 215] width 118 height 17
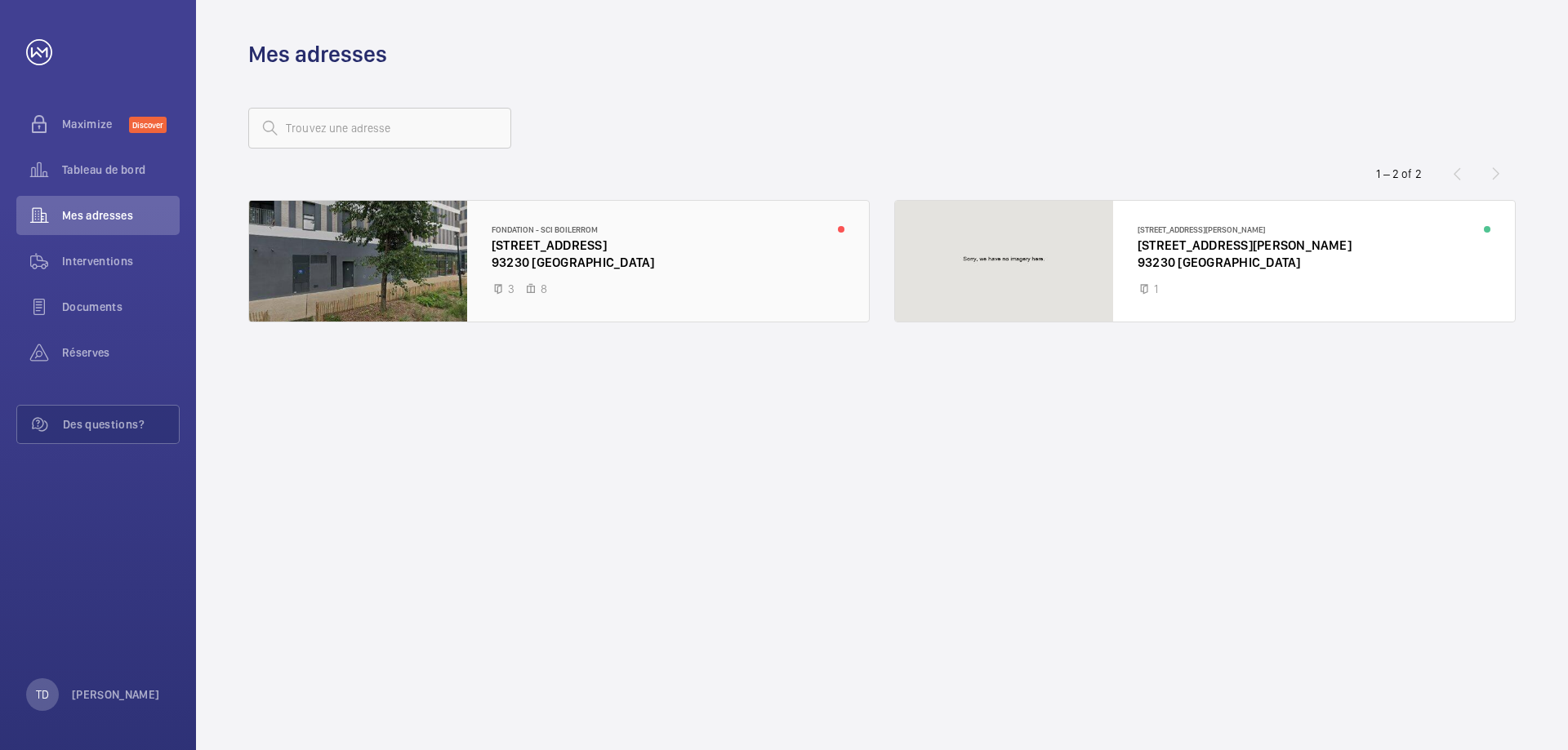
click at [511, 259] on div at bounding box center [559, 262] width 620 height 120
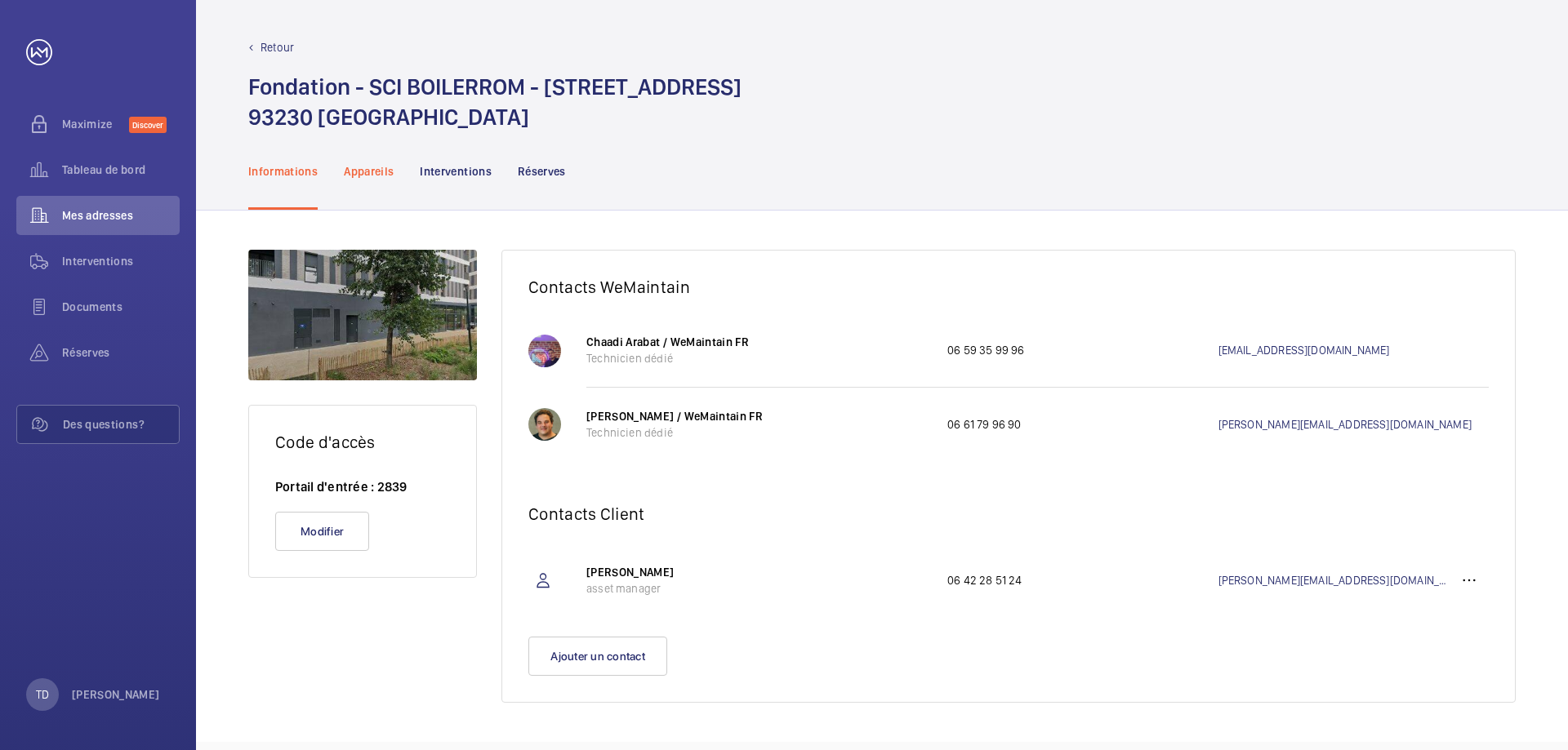
click at [353, 165] on p "Appareils" at bounding box center [368, 171] width 49 height 17
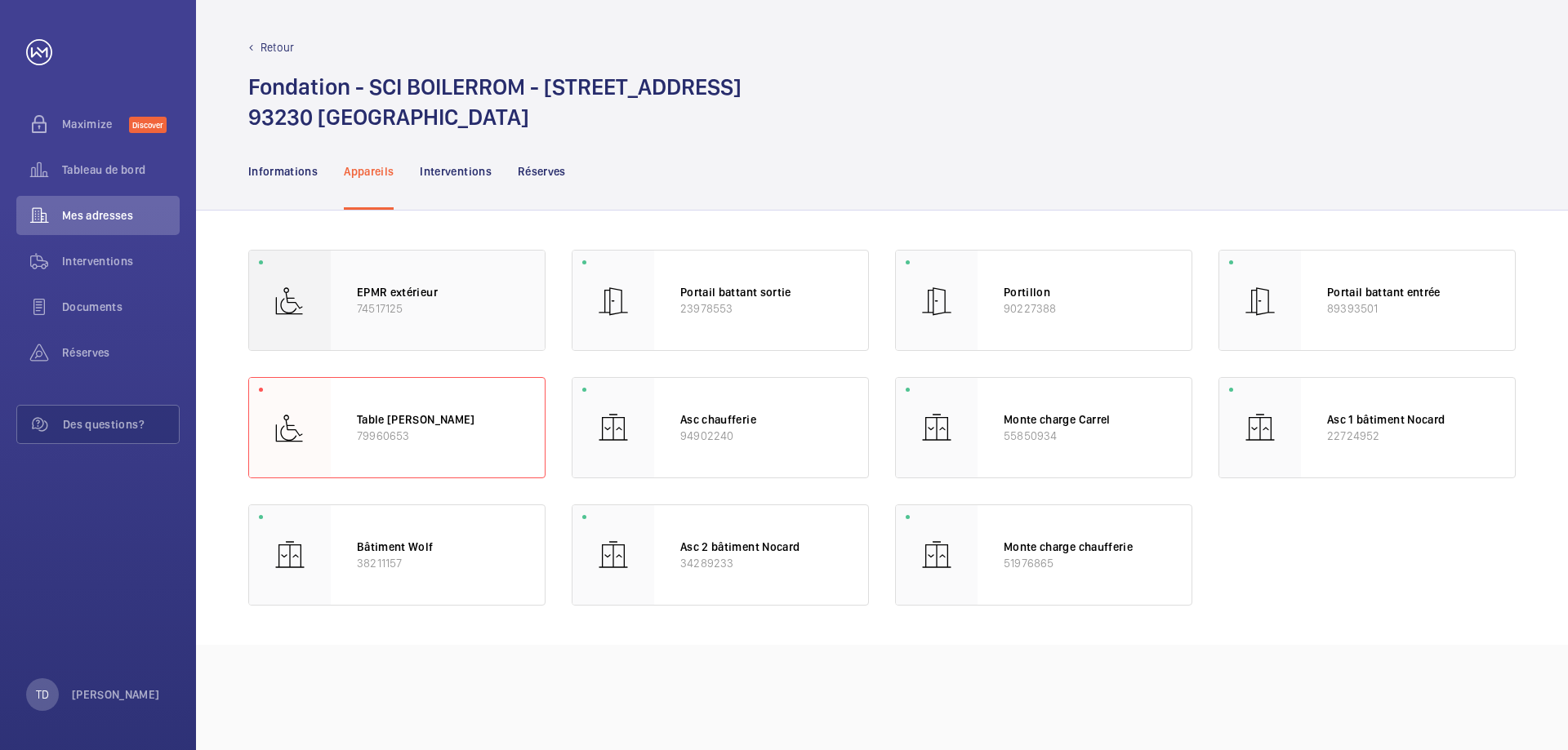
click at [410, 304] on p "74517125" at bounding box center [438, 308] width 162 height 17
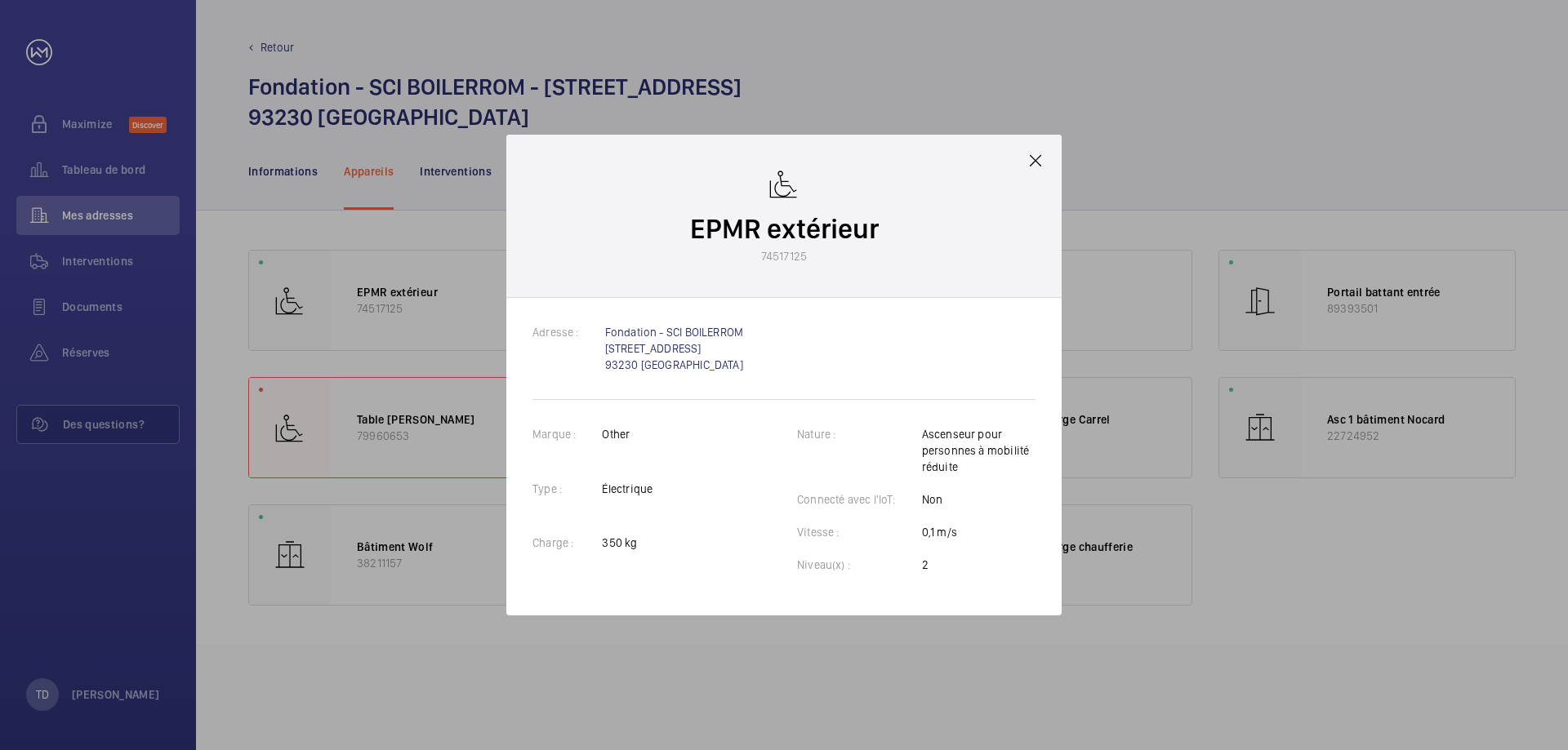
drag, startPoint x: 809, startPoint y: 257, endPoint x: 760, endPoint y: 255, distance: 49.0
click at [760, 255] on wm-front-client-platform-device-details "EPMR extérieur 74517125" at bounding box center [784, 216] width 189 height 97
copy p "74517125"
click at [1039, 157] on mat-icon at bounding box center [1036, 161] width 20 height 20
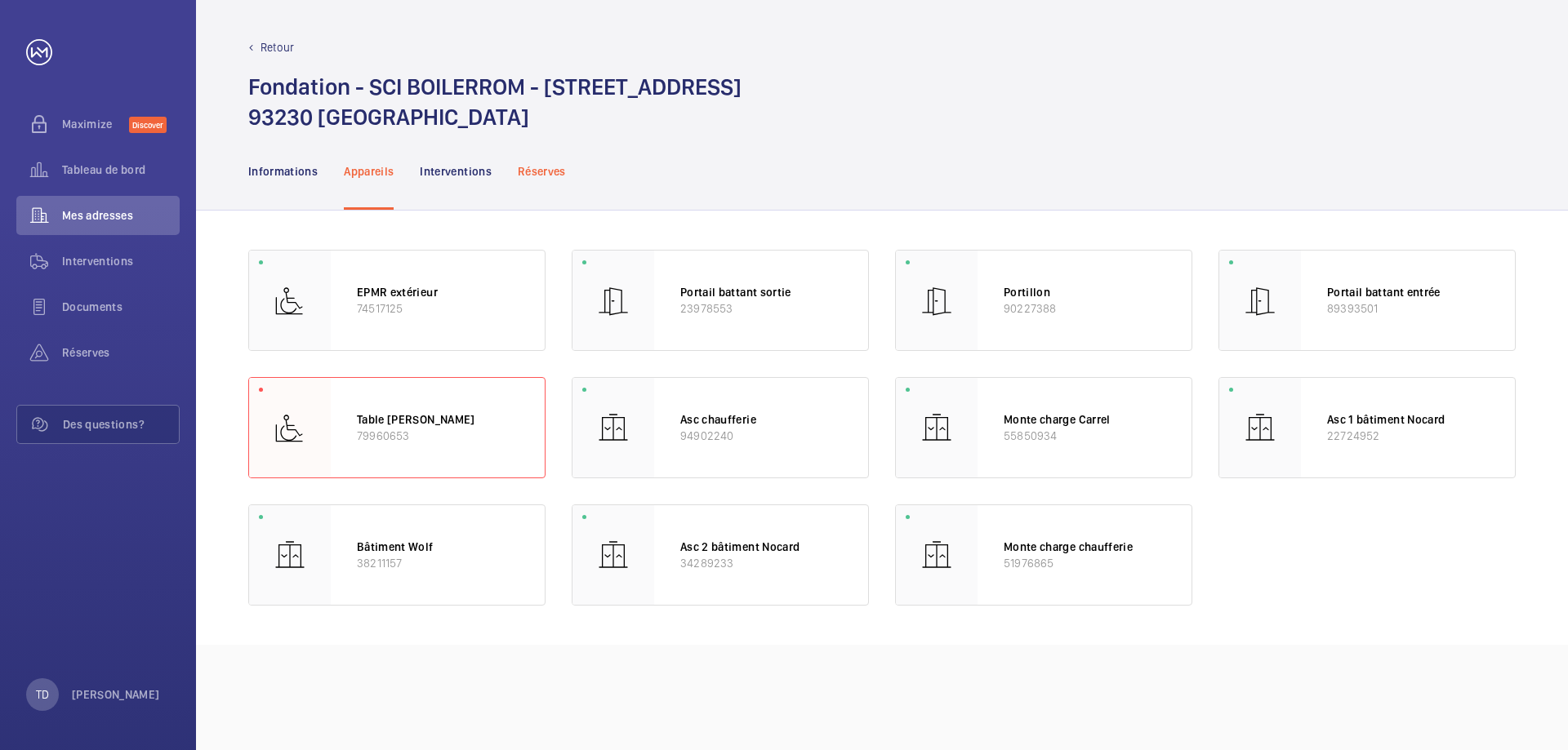
click at [532, 173] on p "Réserves" at bounding box center [542, 171] width 48 height 17
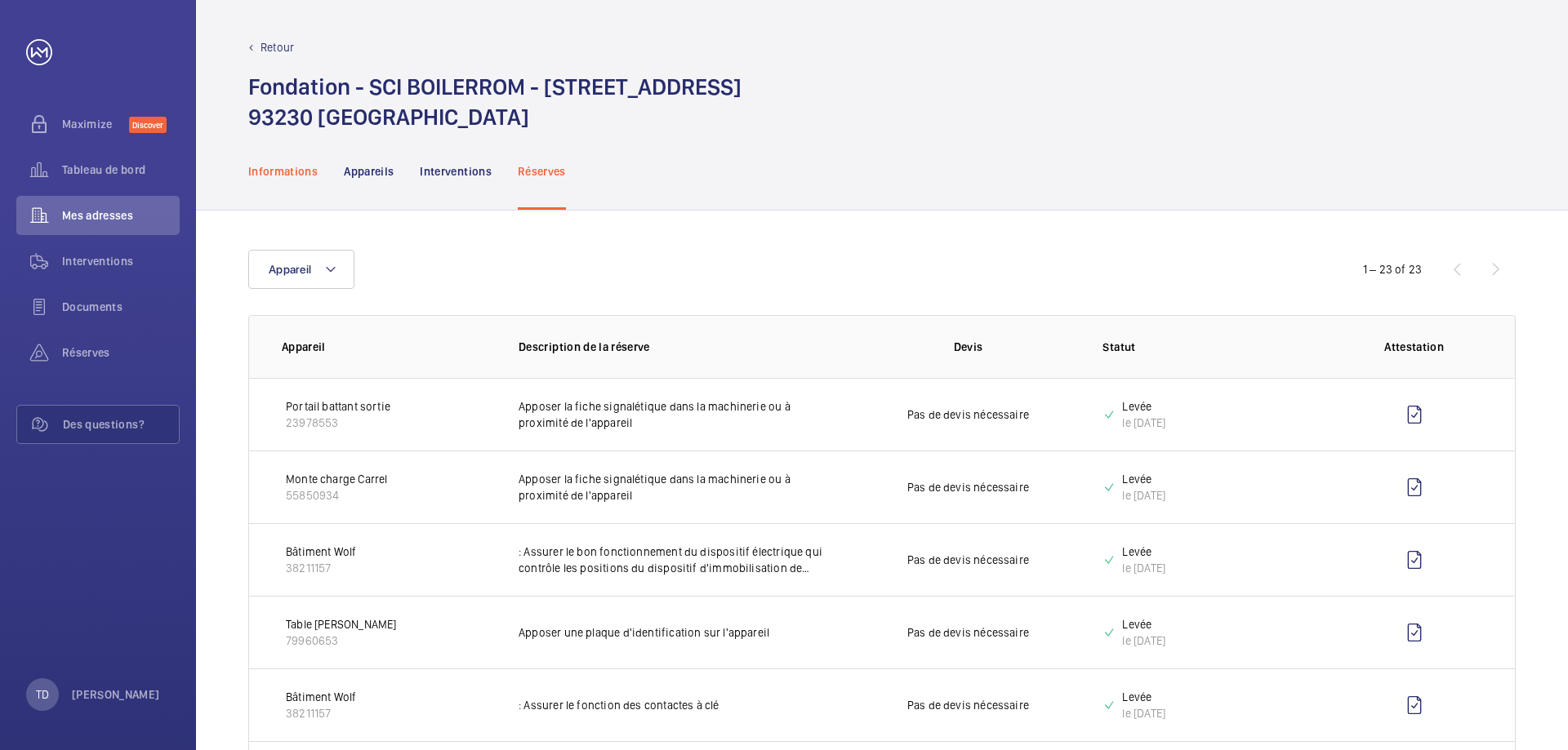
click at [292, 176] on p "Informations" at bounding box center [283, 171] width 69 height 17
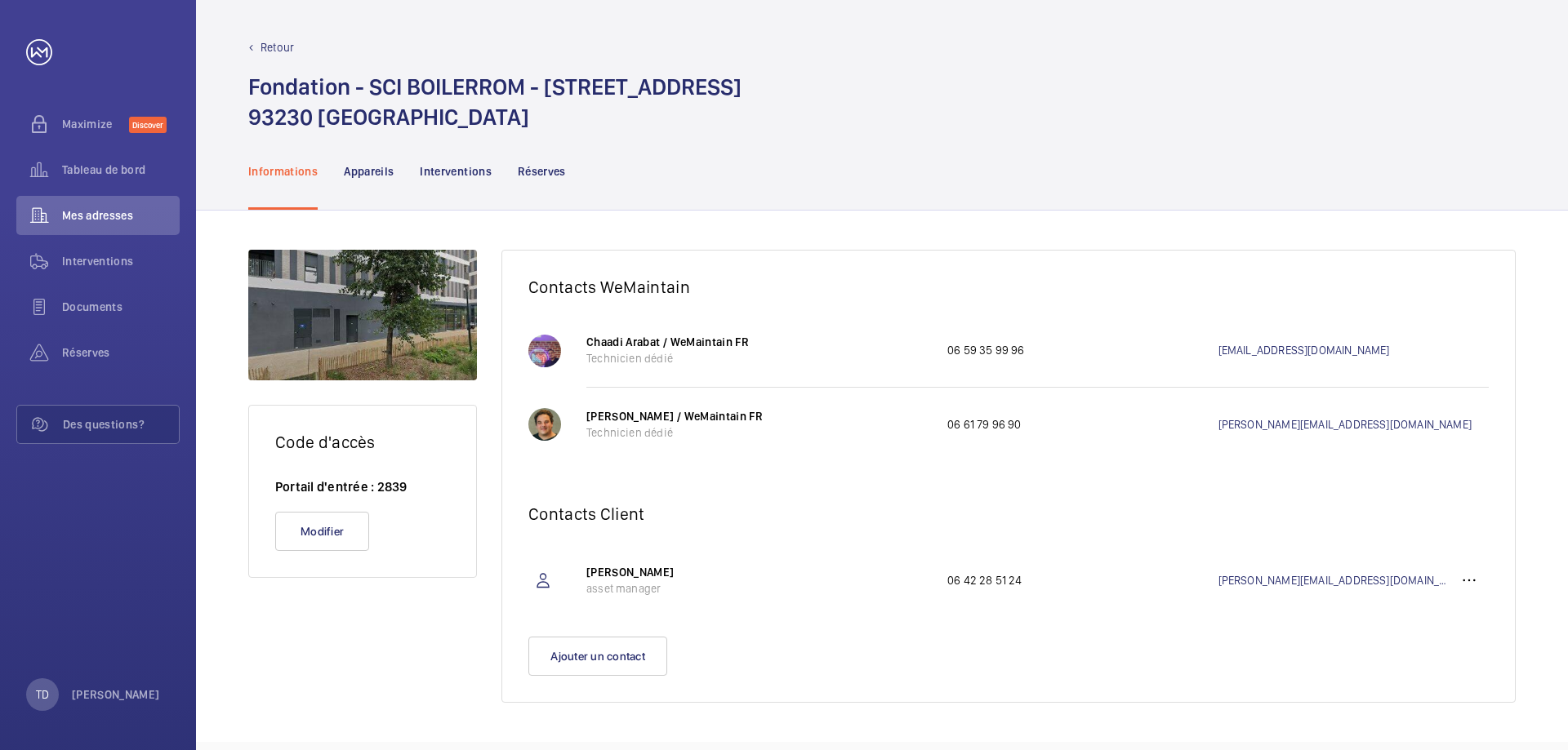
click at [544, 341] on div at bounding box center [544, 350] width 33 height 33
click at [548, 355] on div at bounding box center [544, 350] width 33 height 33
click at [539, 435] on div at bounding box center [544, 424] width 33 height 33
click at [632, 414] on p "[PERSON_NAME] / WeMaintain FR" at bounding box center [758, 416] width 345 height 17
click at [636, 437] on p "Technicien dédié" at bounding box center [758, 432] width 345 height 17
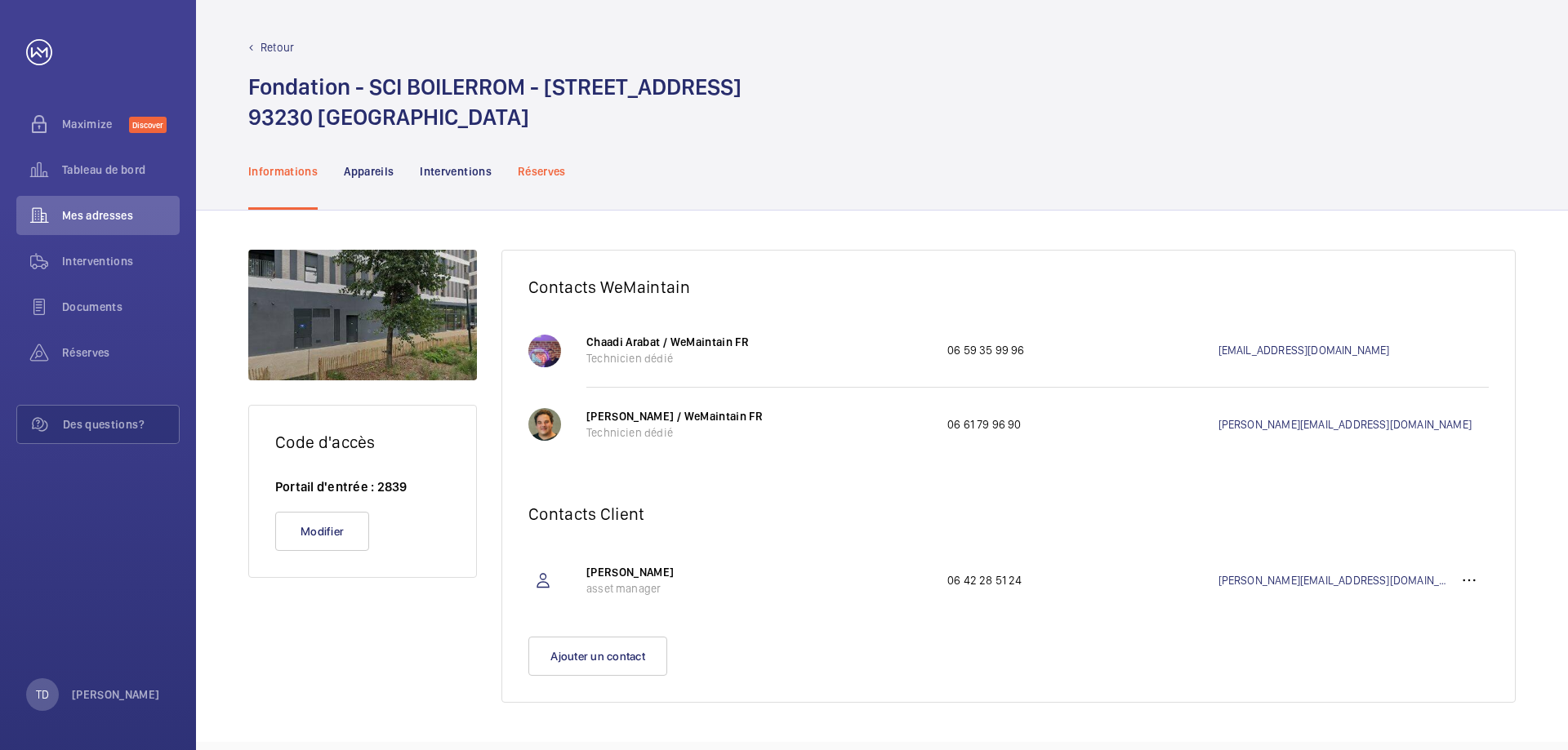
click at [557, 163] on p "Réserves" at bounding box center [542, 171] width 48 height 17
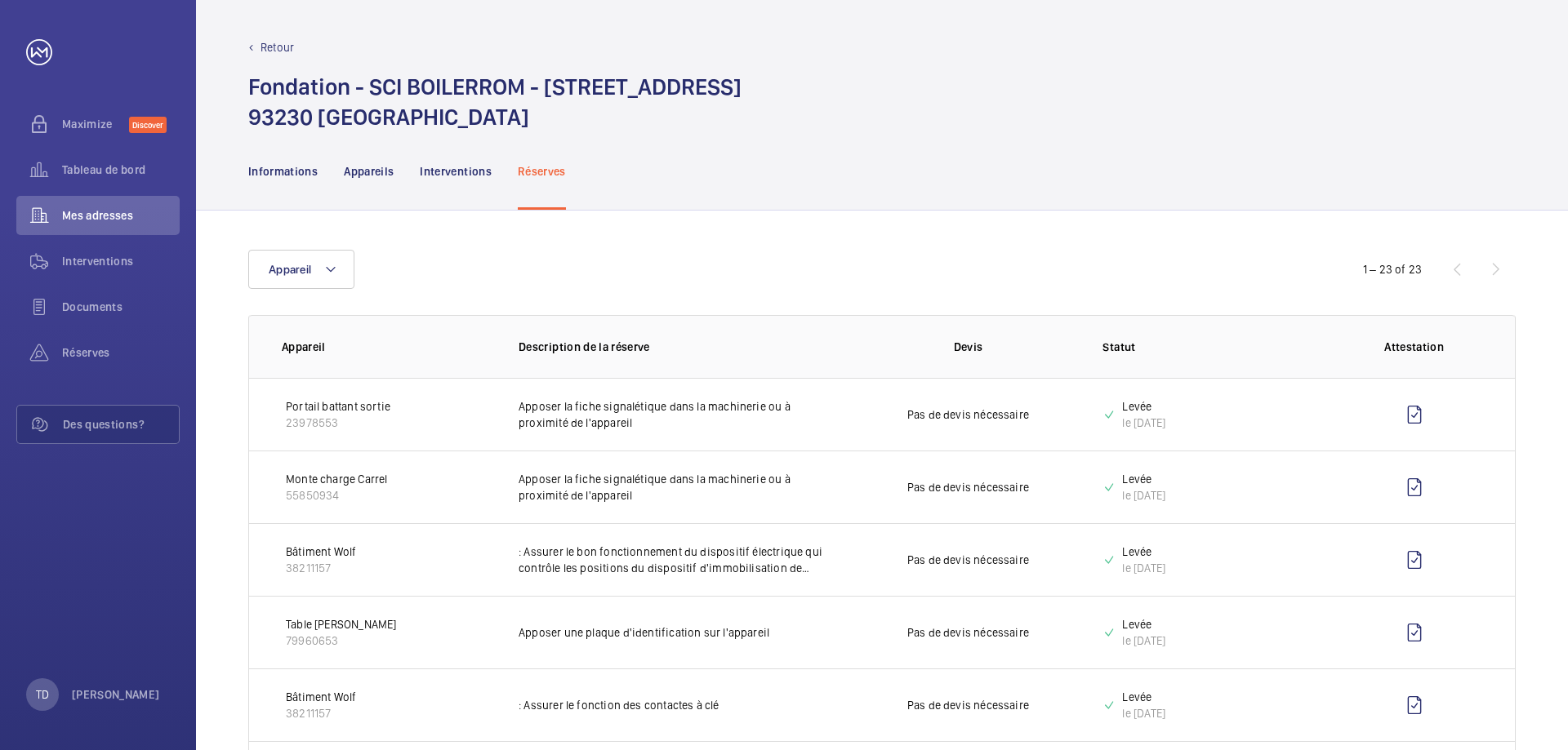
click at [471, 163] on div "Interventions" at bounding box center [455, 171] width 72 height 78
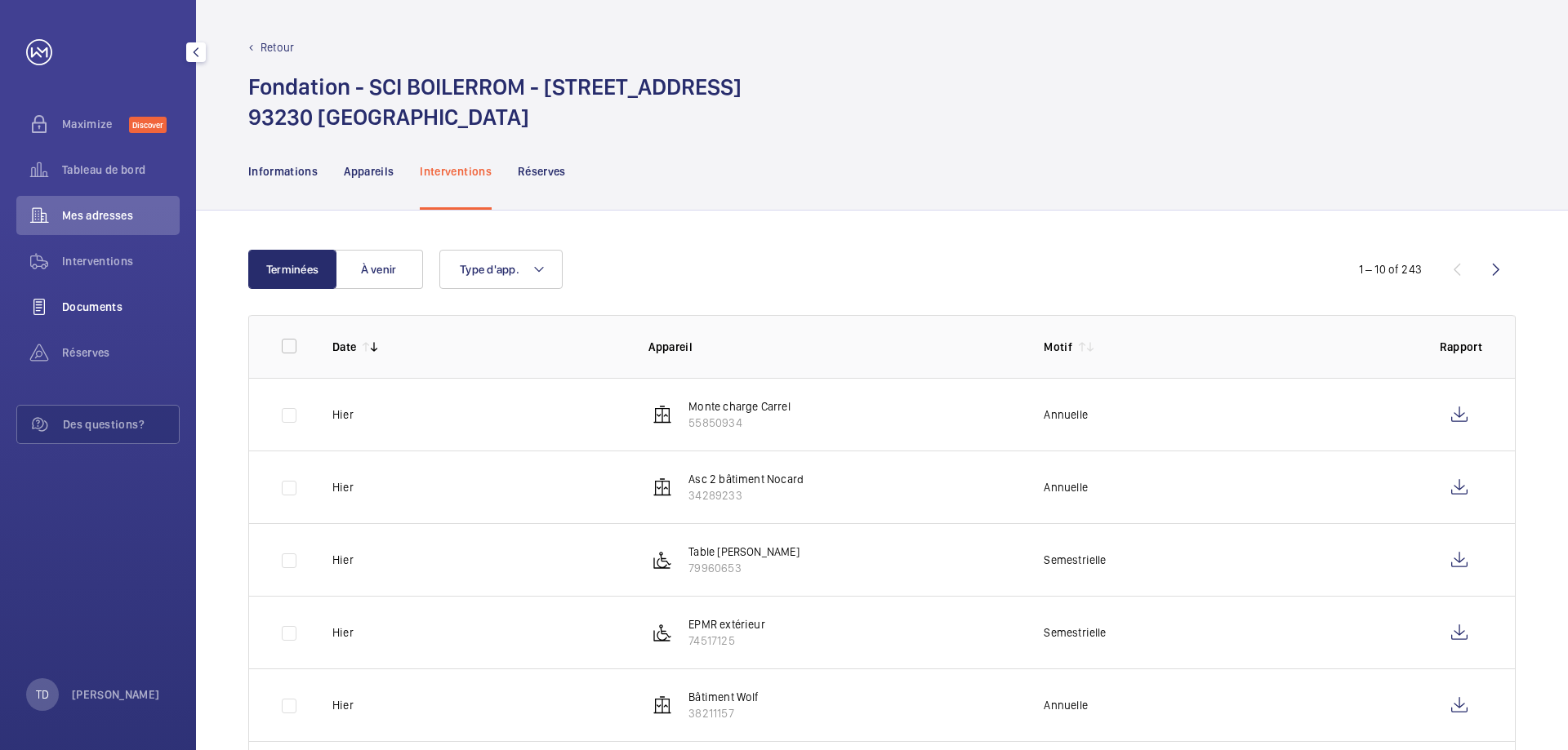
click at [83, 317] on div "Documents" at bounding box center [98, 307] width 163 height 39
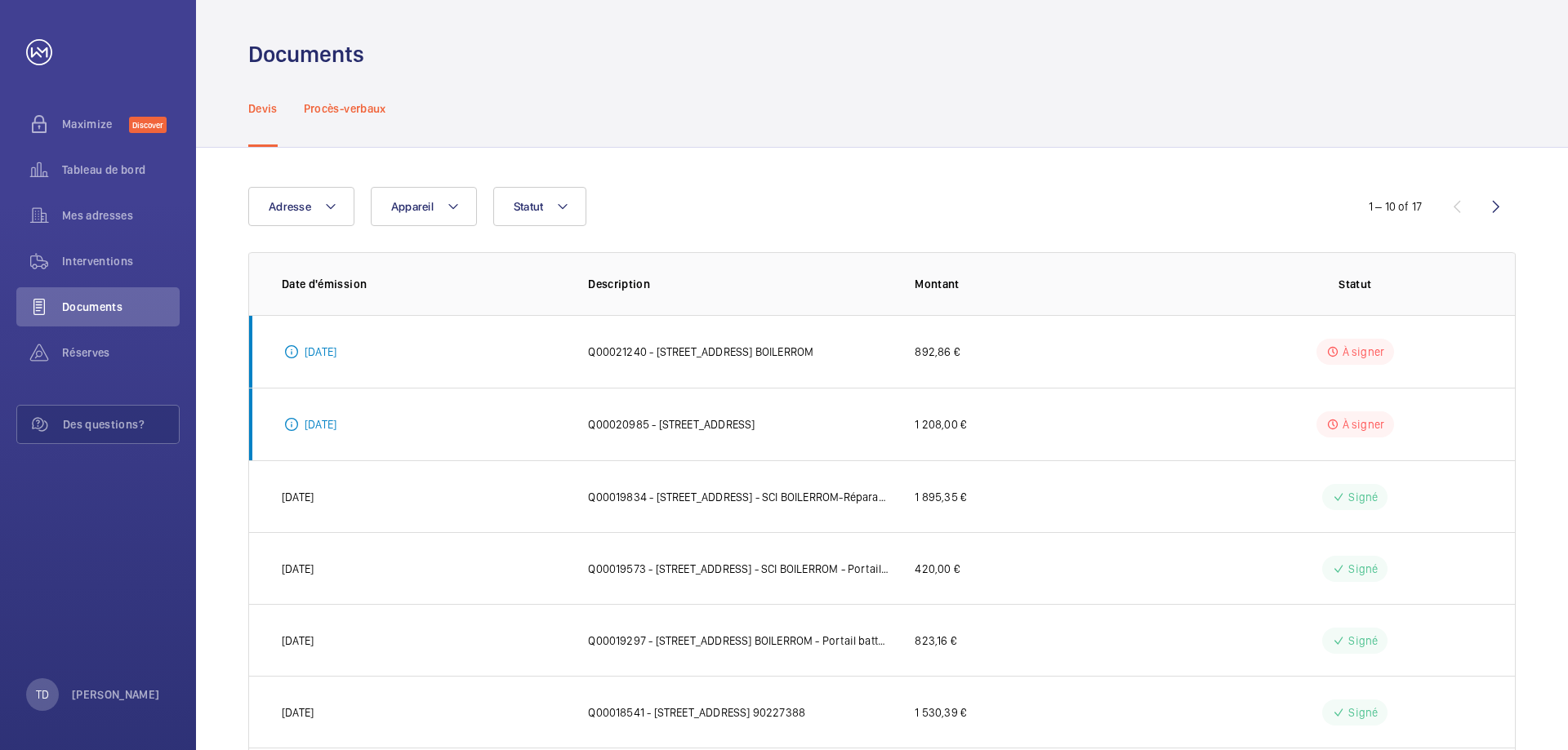
click at [366, 111] on p "Procès-verbaux" at bounding box center [346, 109] width 83 height 17
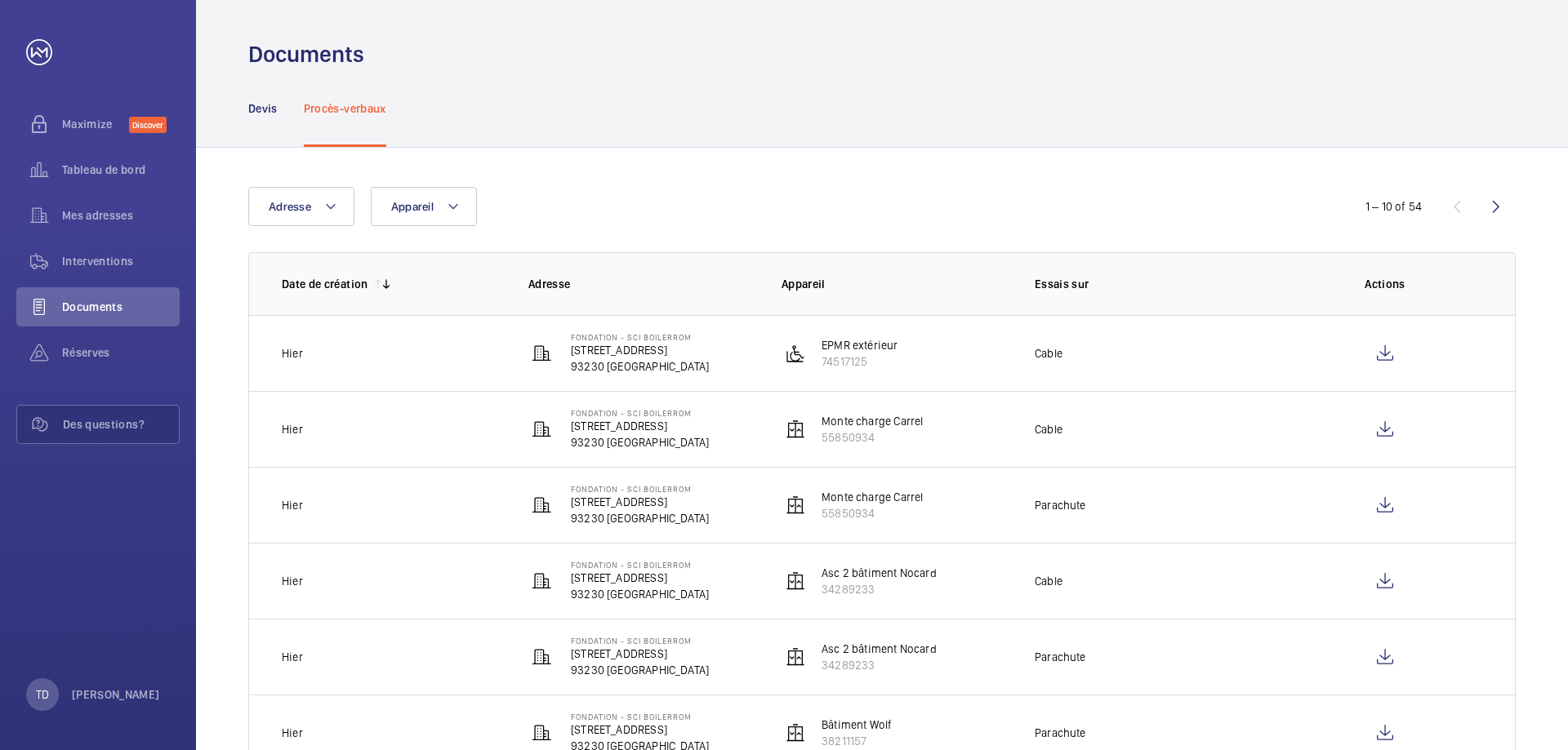
click at [1492, 202] on wm-front-icon-button at bounding box center [1497, 206] width 39 height 39
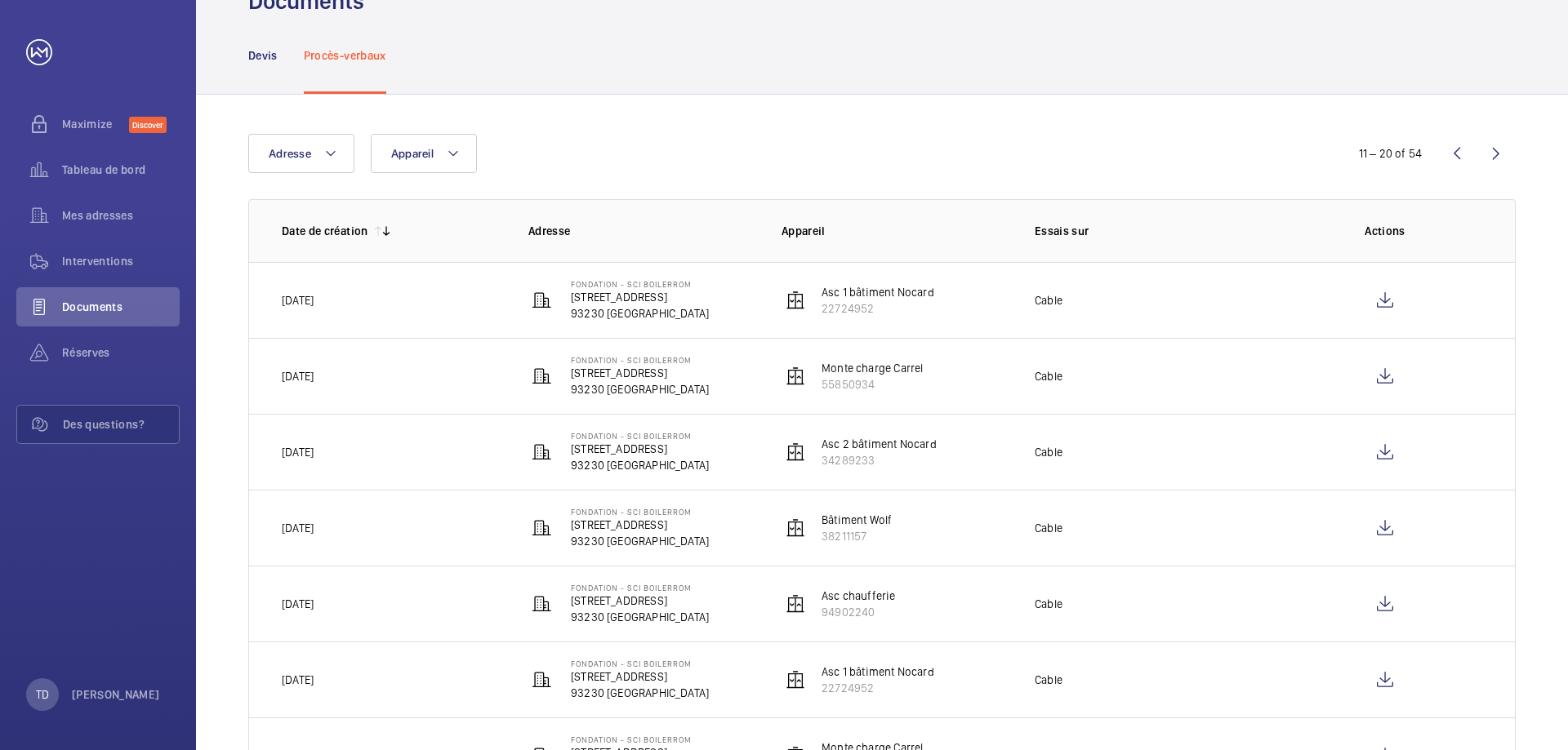
scroll to position [82, 0]
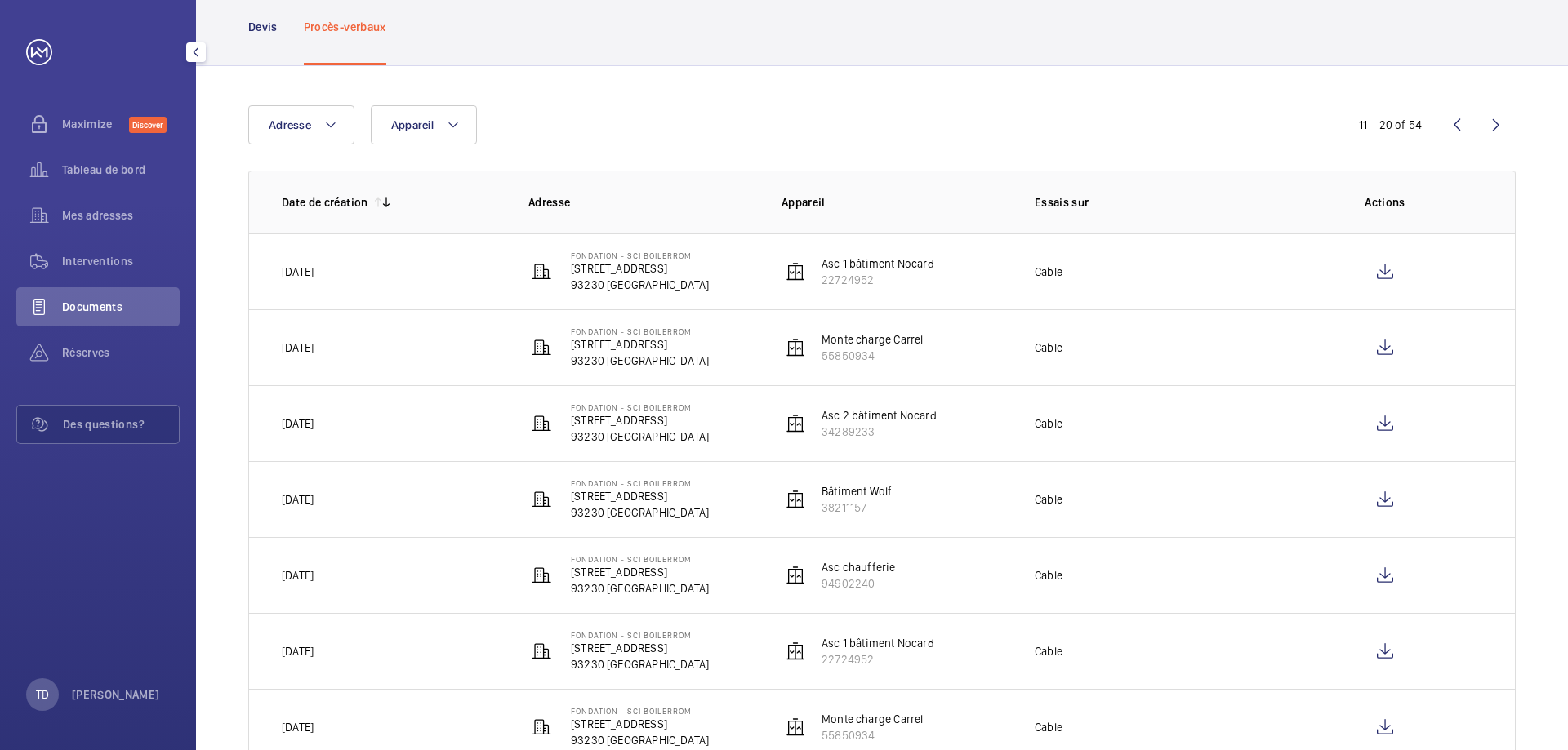
click at [627, 89] on div "Adresse Appareil 11 – 20 of 54 Date de création Adresse Appareil Essais sur Act…" at bounding box center [883, 550] width 1372 height 967
click at [92, 170] on span "Tableau de bord" at bounding box center [120, 170] width 118 height 17
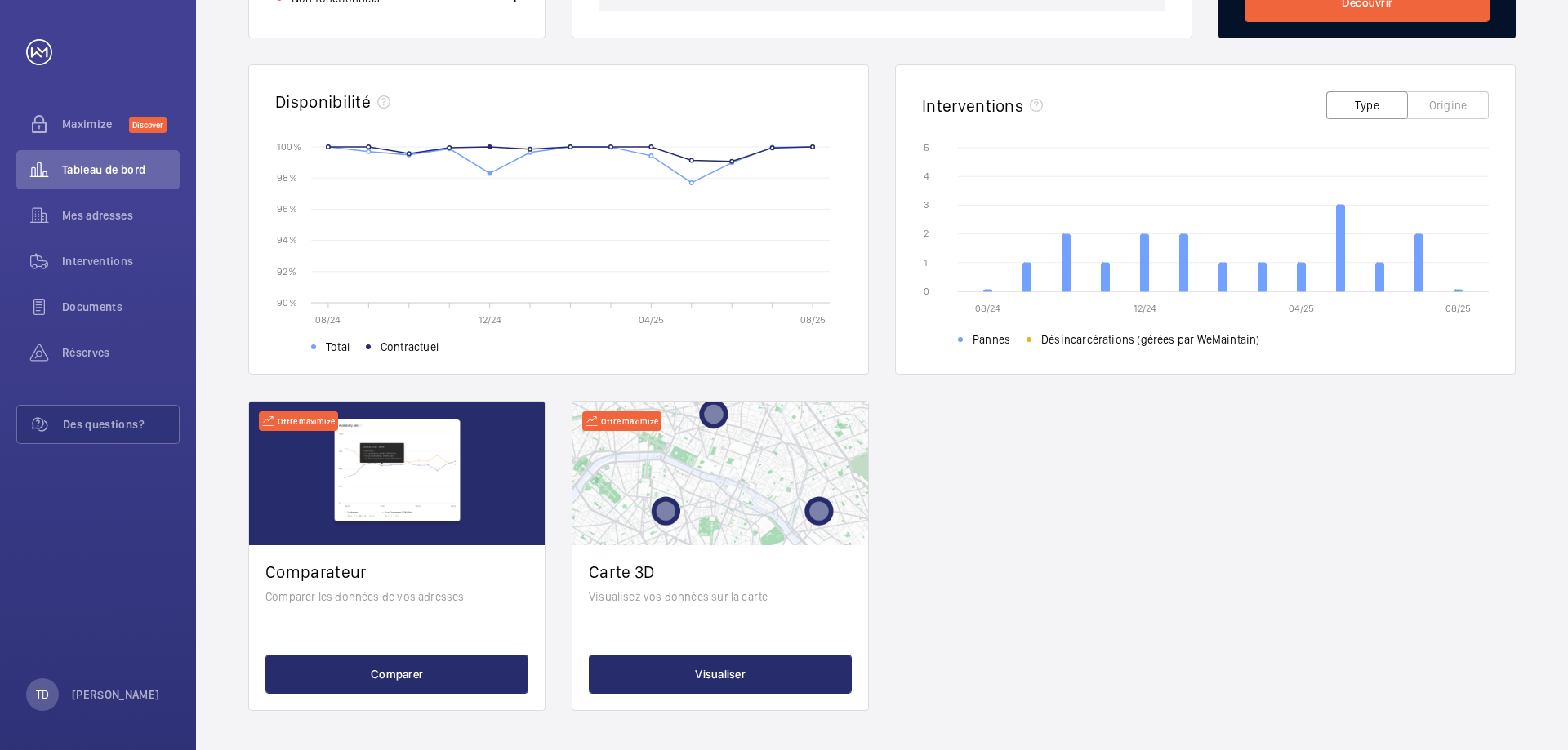
scroll to position [38, 0]
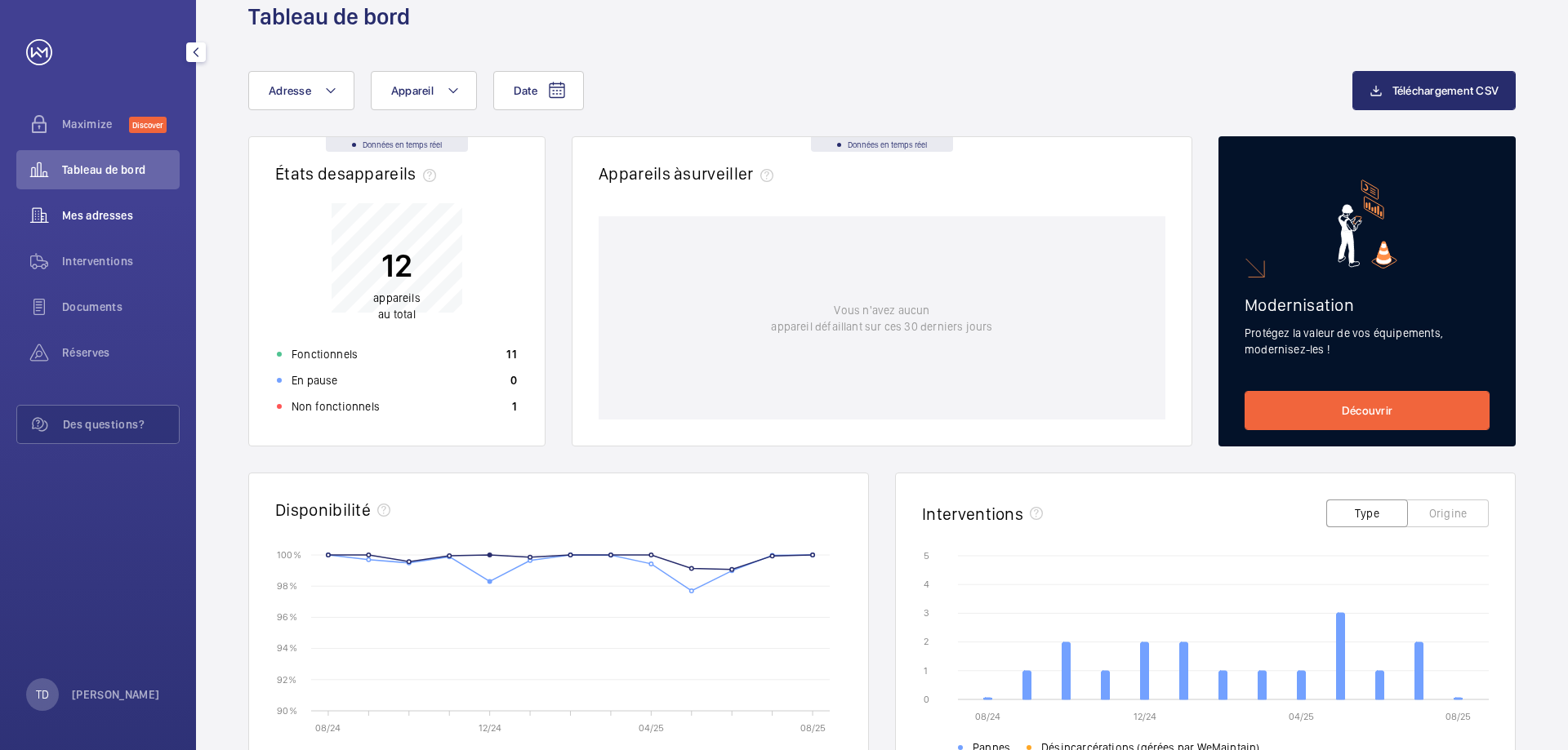
click at [107, 219] on span "Mes adresses" at bounding box center [120, 215] width 118 height 17
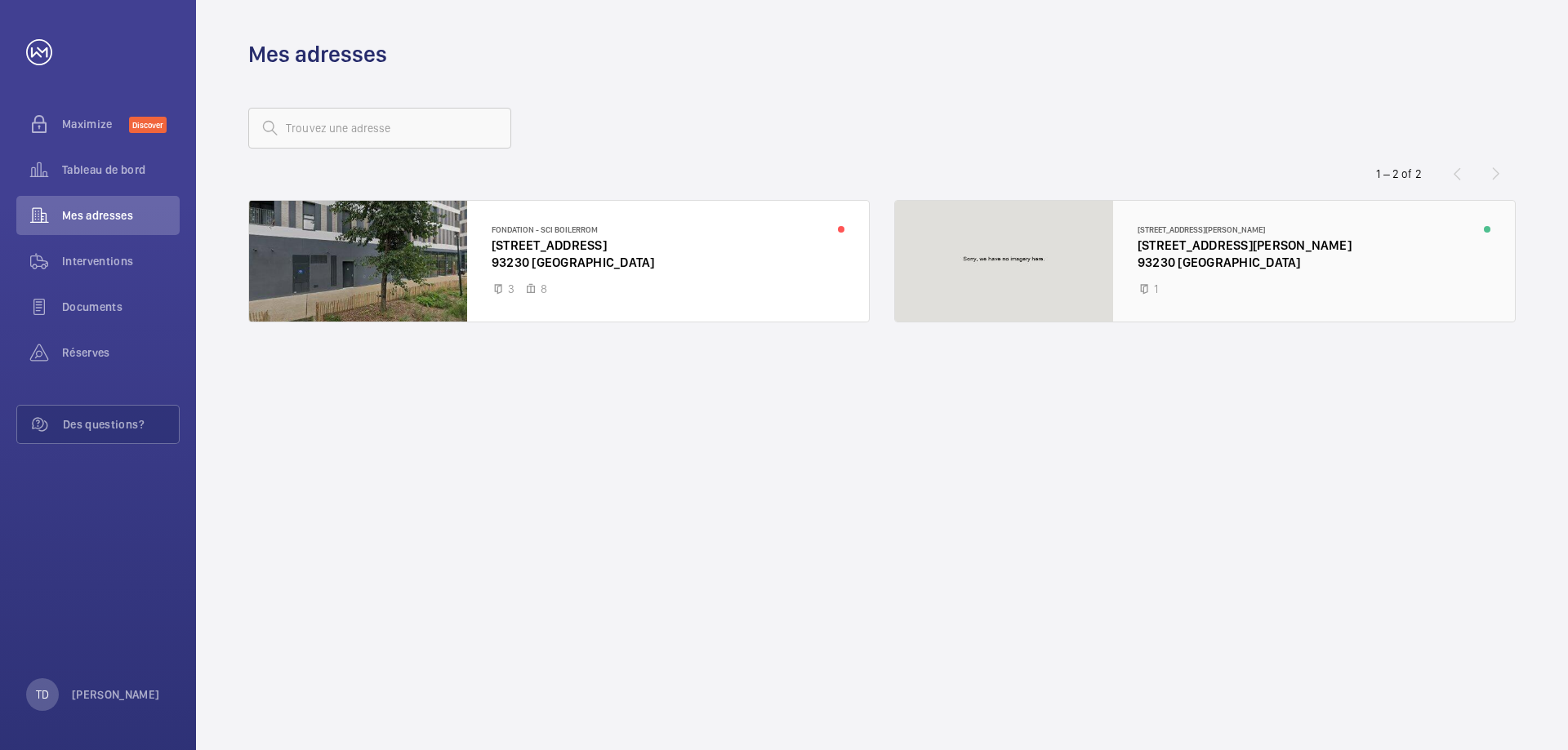
click at [1199, 258] on div at bounding box center [1206, 262] width 620 height 120
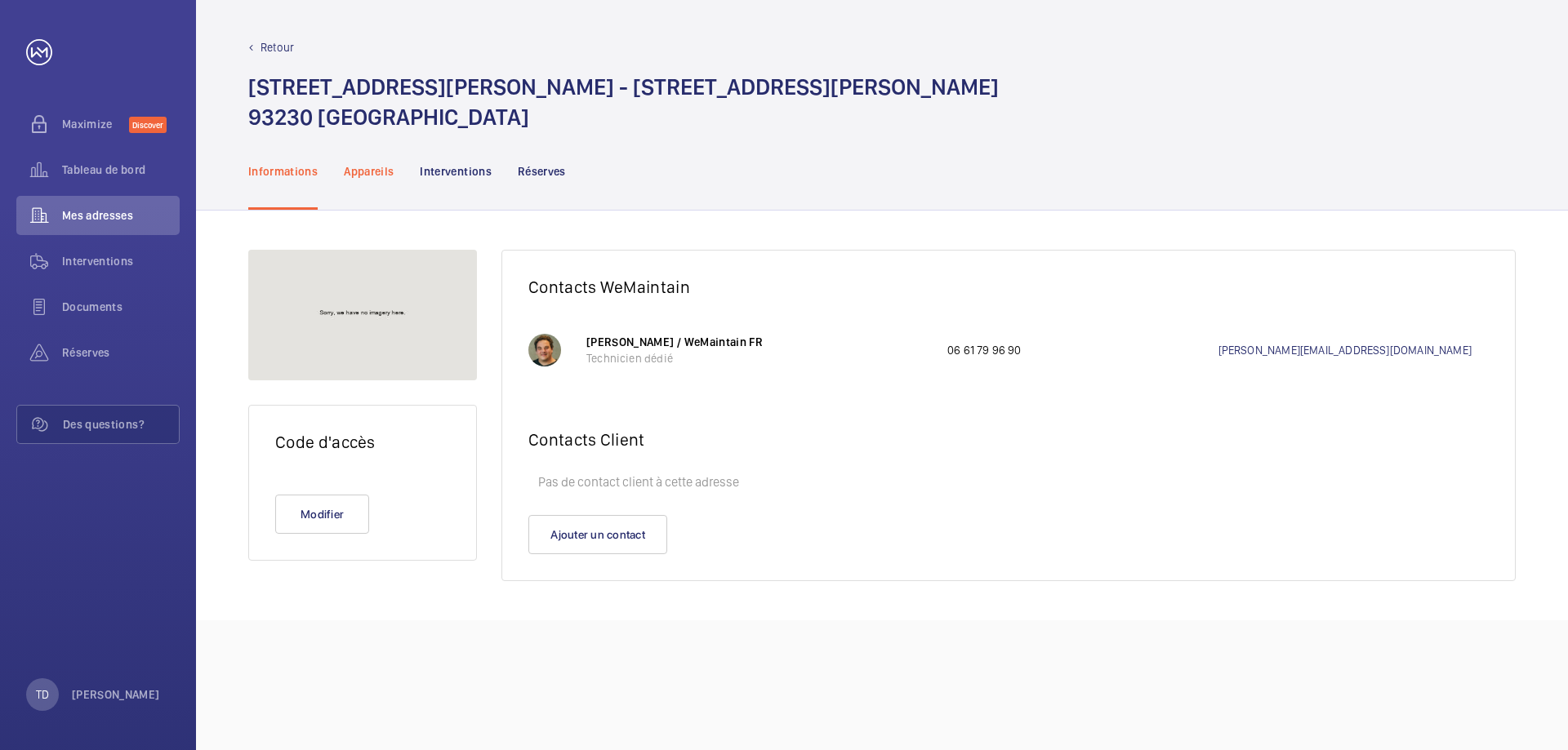
click at [366, 168] on p "Appareils" at bounding box center [368, 171] width 49 height 17
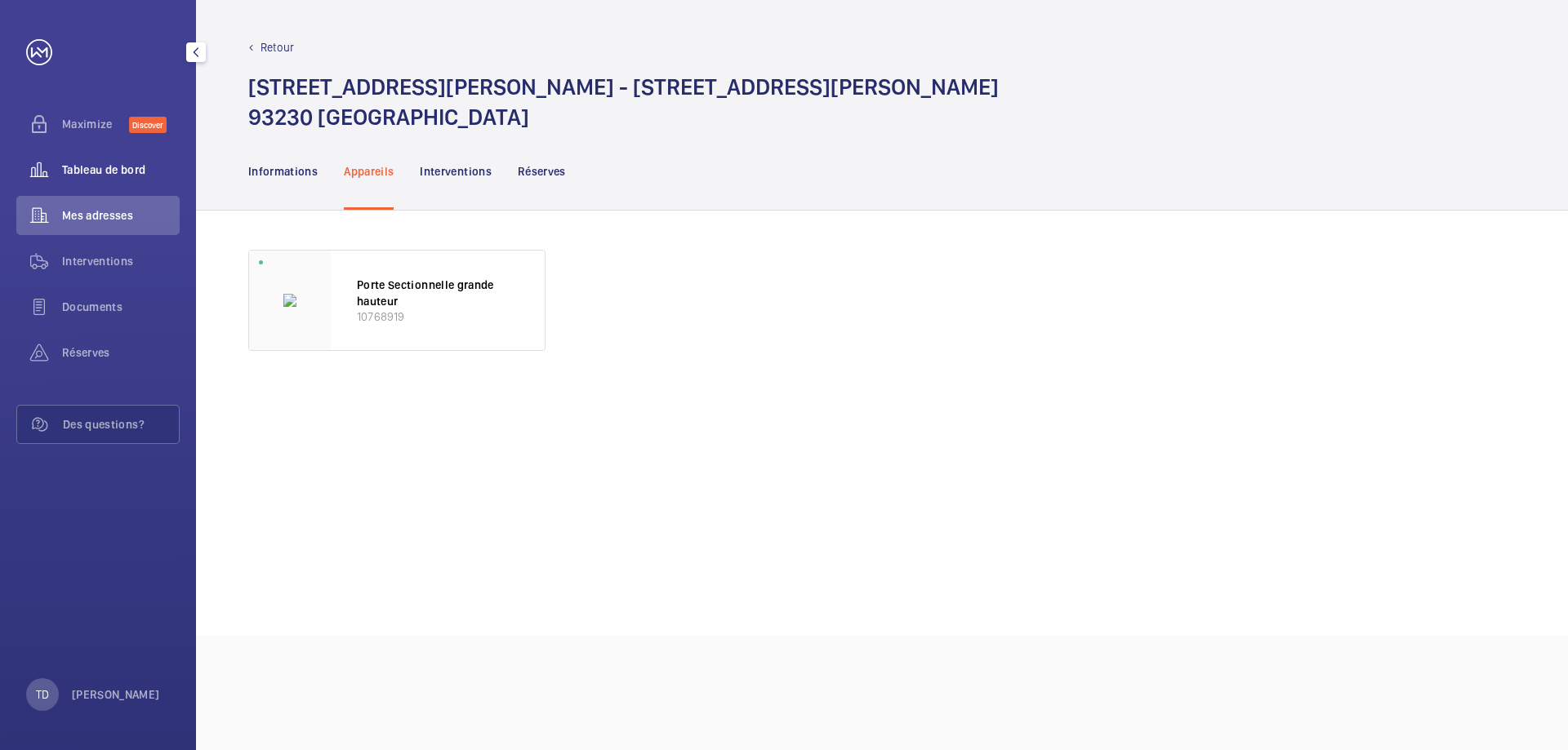
click at [102, 164] on span "Tableau de bord" at bounding box center [120, 170] width 118 height 17
